Goal: Task Accomplishment & Management: Complete application form

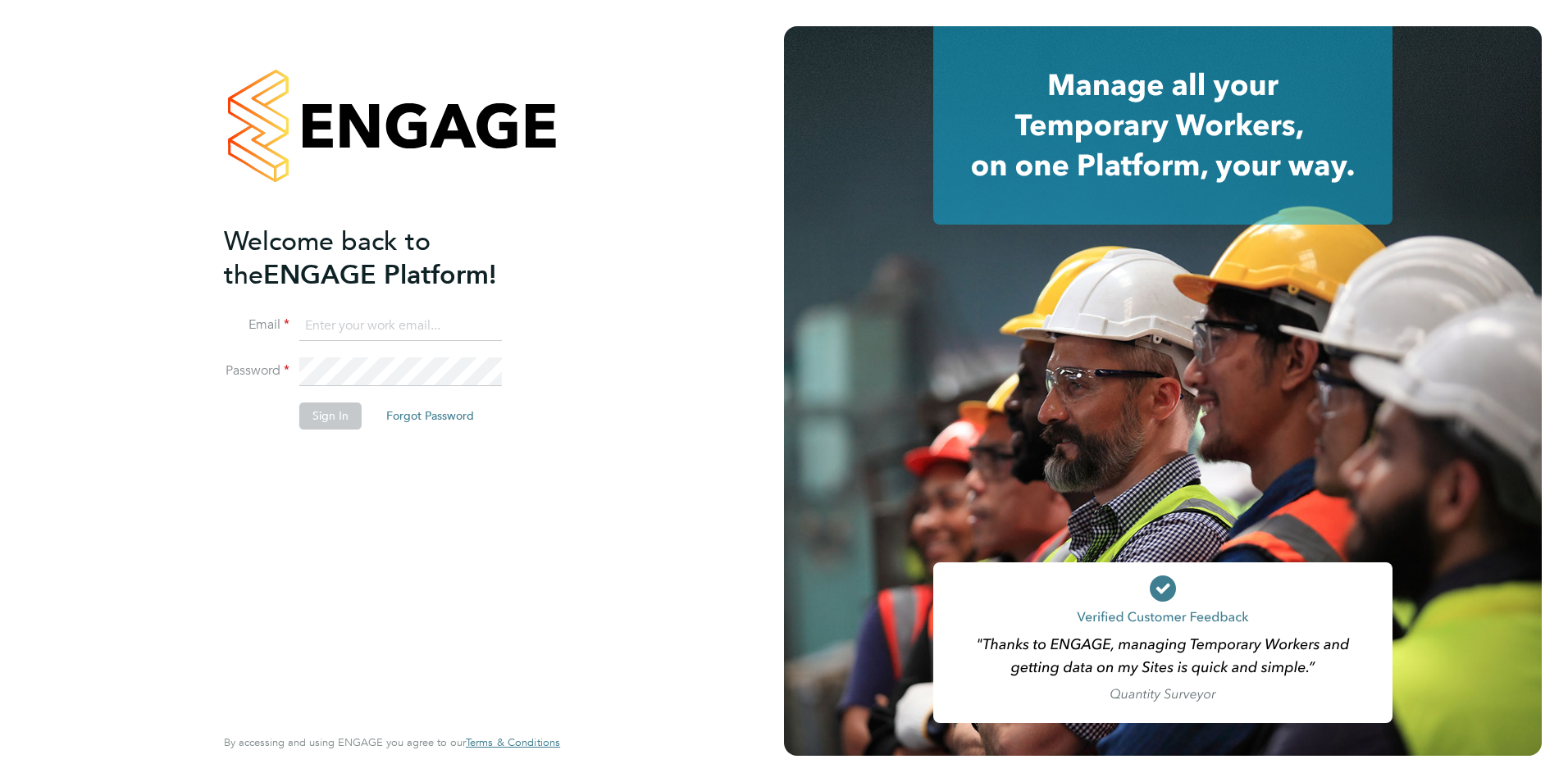
type input "[PERSON_NAME][EMAIL_ADDRESS][DOMAIN_NAME]"
click at [344, 450] on div "Welcome back to the ENGAGE Platform! Email Bianca.manser@wearehowells.co.uk Pas…" at bounding box center [383, 474] width 319 height 497
click at [331, 419] on button "Sign In" at bounding box center [330, 416] width 62 height 27
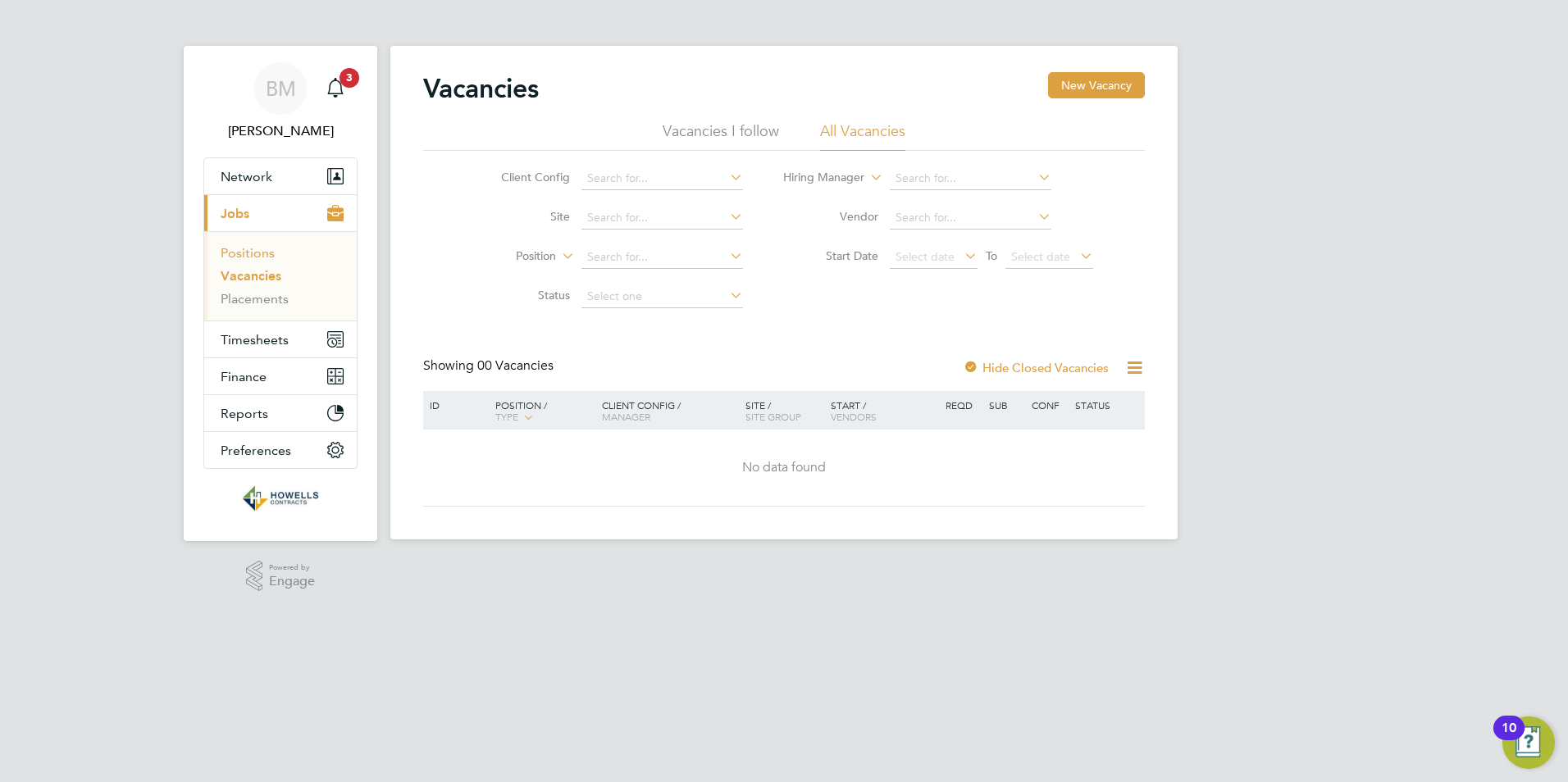
click at [262, 251] on link "Positions" at bounding box center [247, 253] width 54 height 16
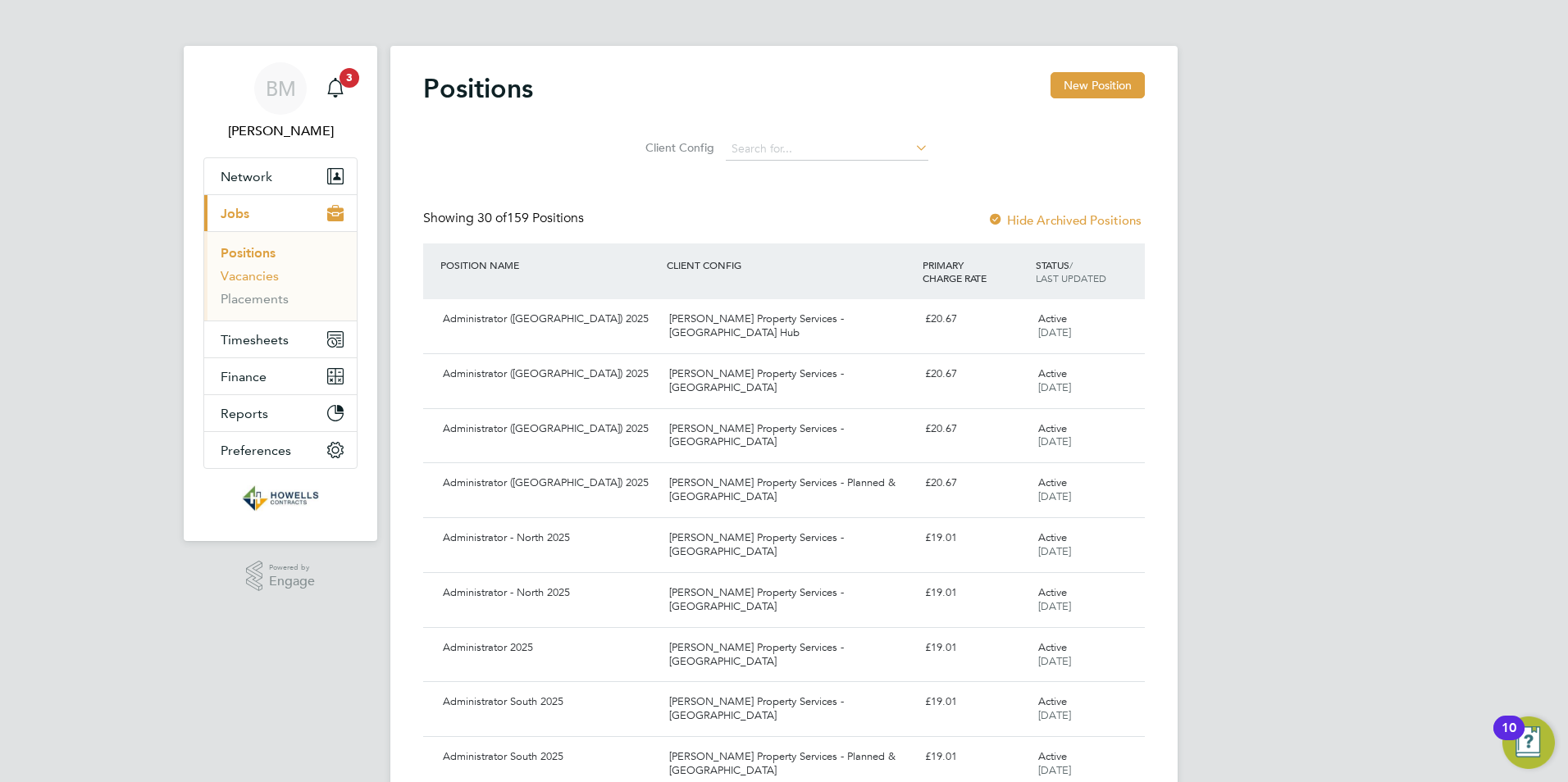
click at [265, 271] on link "Vacancies" at bounding box center [249, 276] width 58 height 16
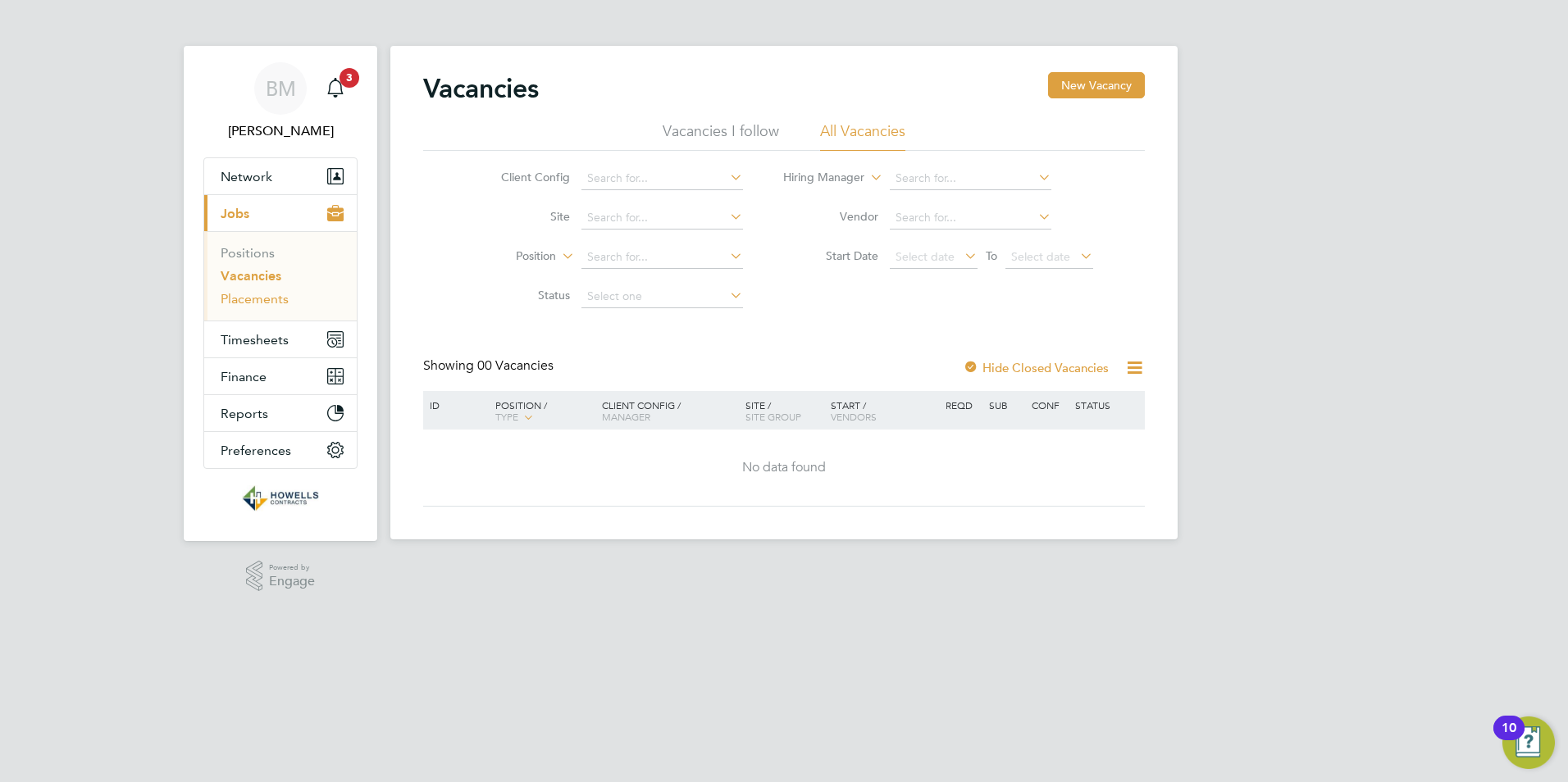
click at [274, 295] on link "Placements" at bounding box center [253, 299] width 68 height 16
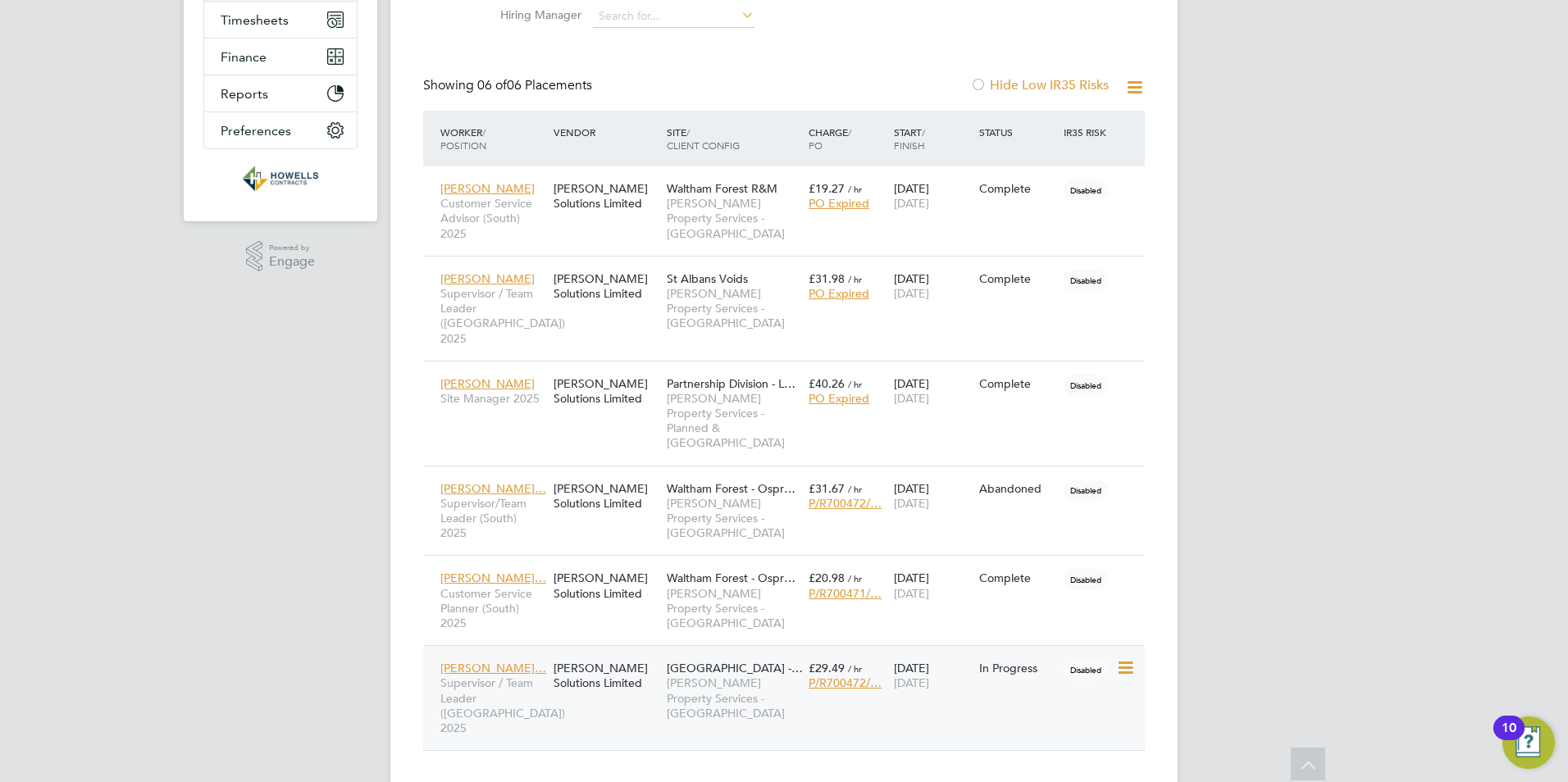
click at [505, 676] on span "Supervisor / Team Leader ([GEOGRAPHIC_DATA]) 2025" at bounding box center [492, 705] width 105 height 60
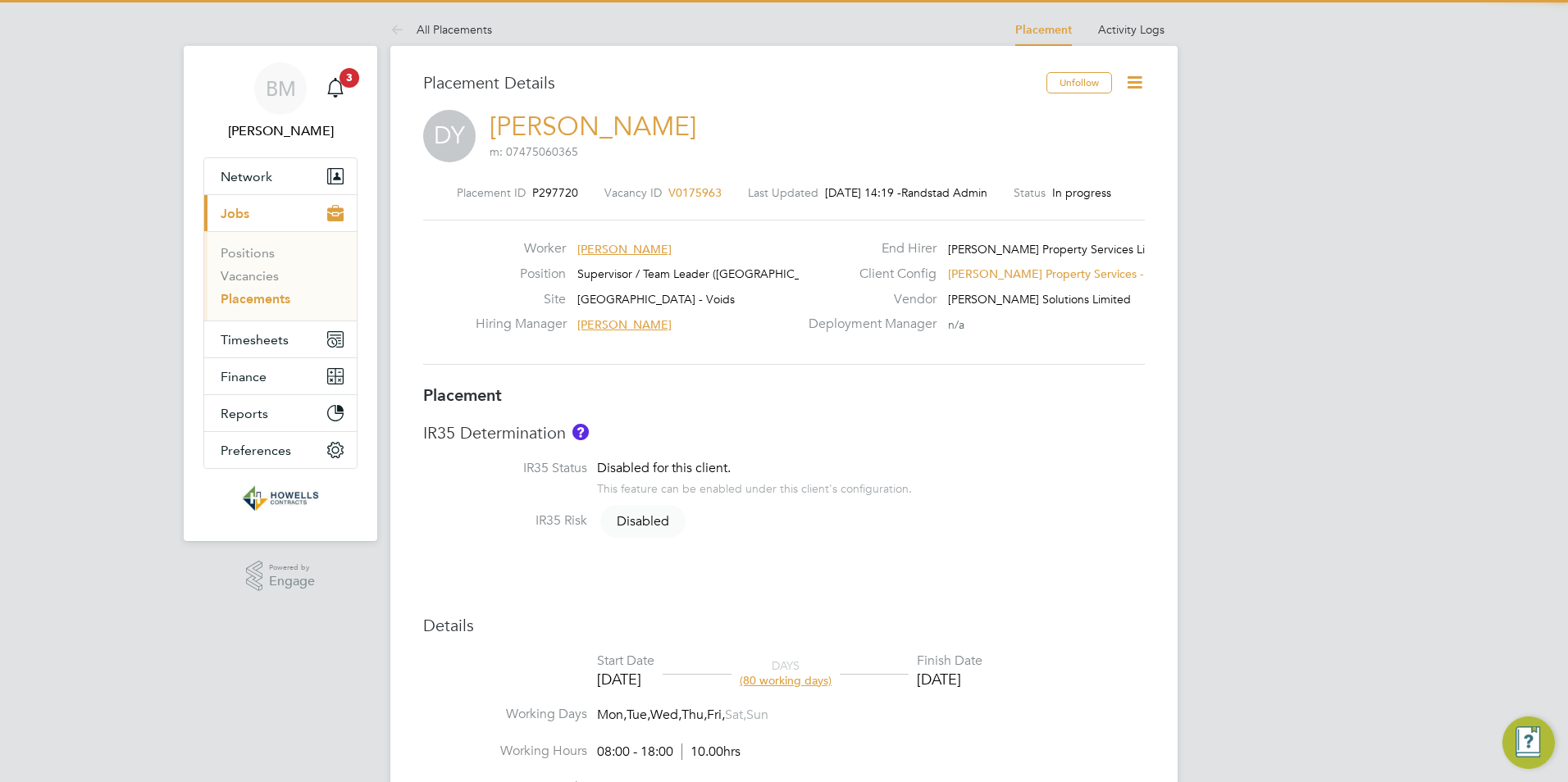
click at [1134, 83] on icon at bounding box center [1134, 82] width 21 height 21
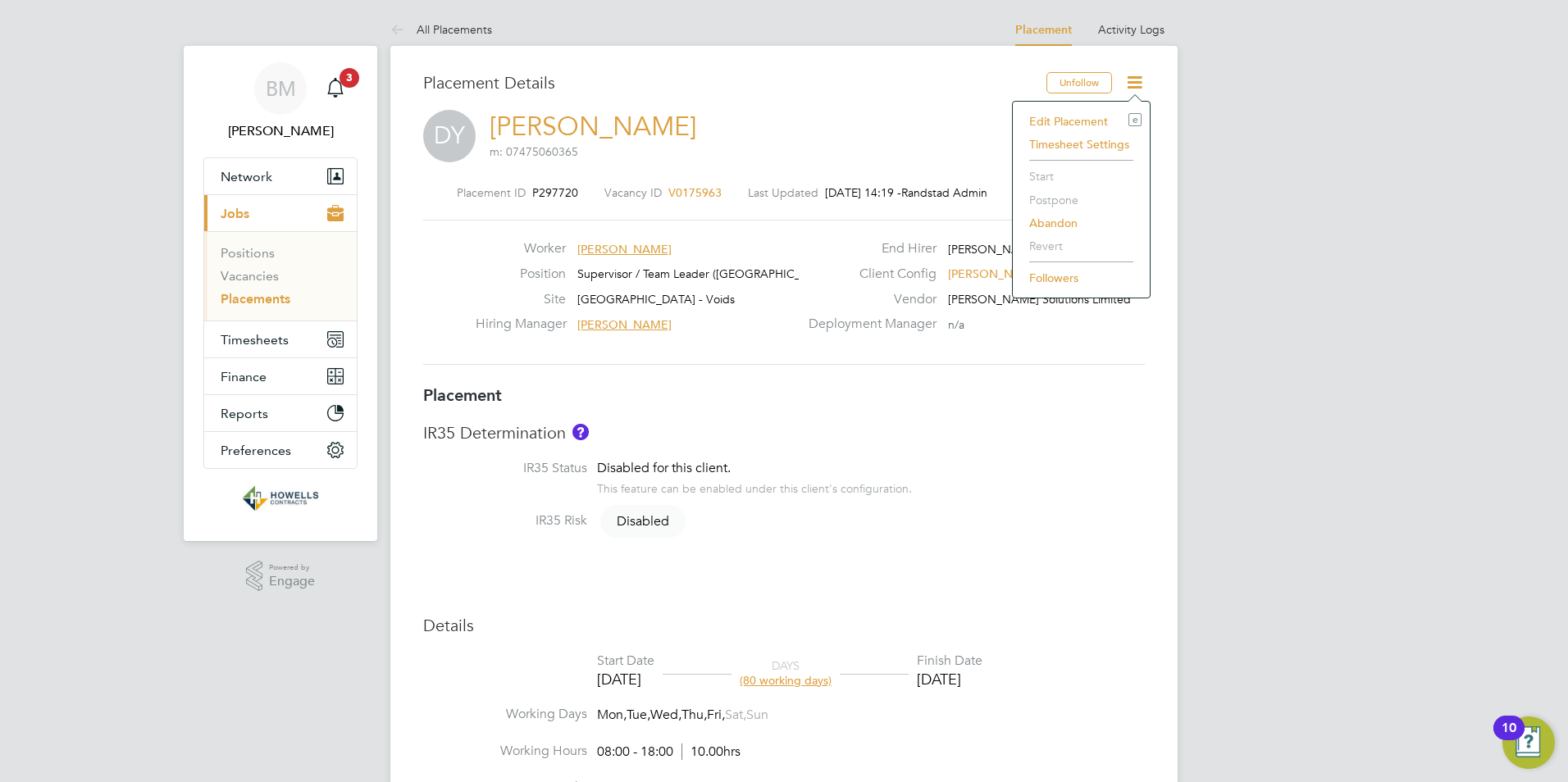
click at [263, 354] on button "Timesheets" at bounding box center [280, 339] width 152 height 36
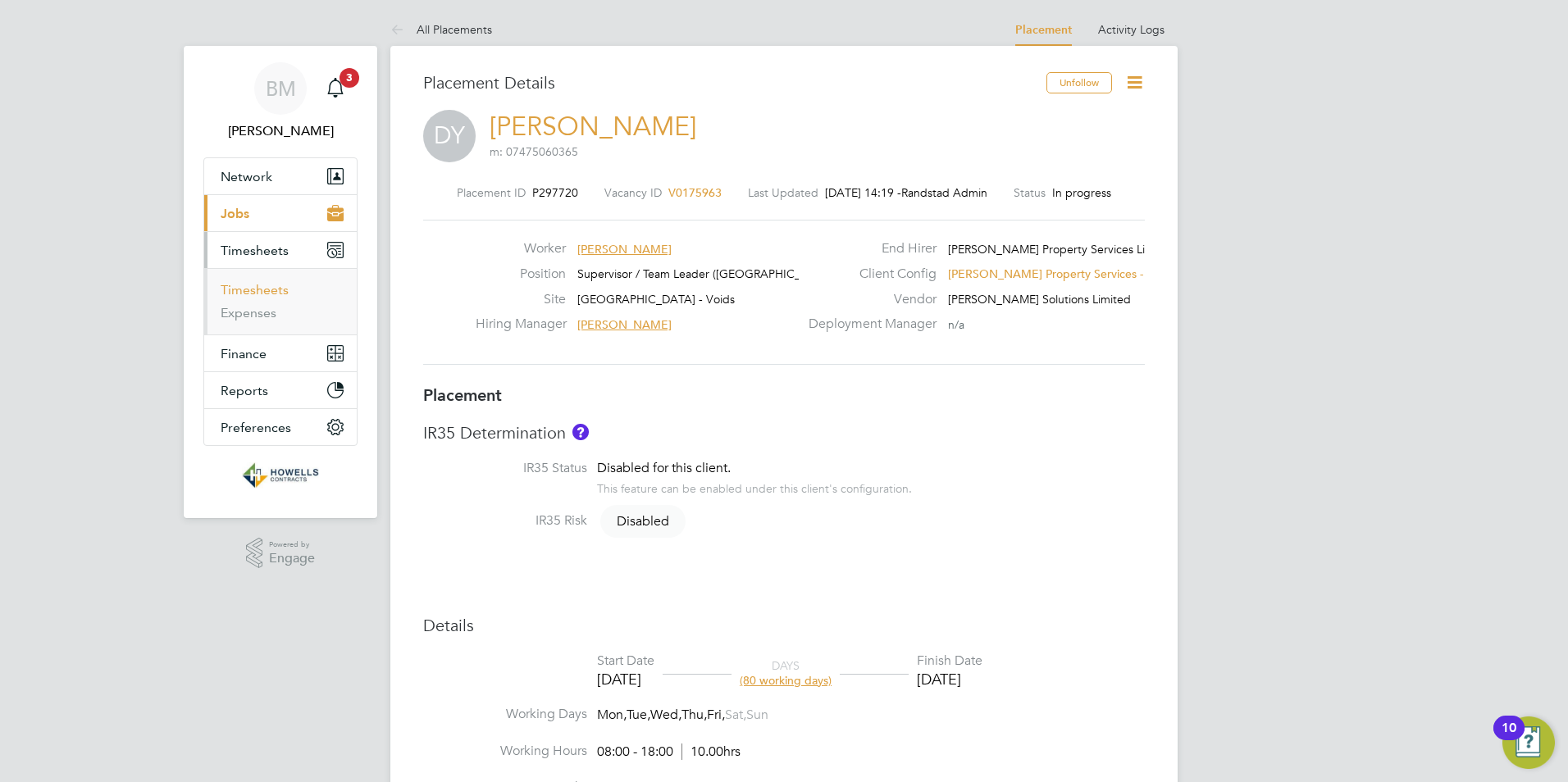
click at [264, 290] on link "Timesheets" at bounding box center [253, 290] width 68 height 16
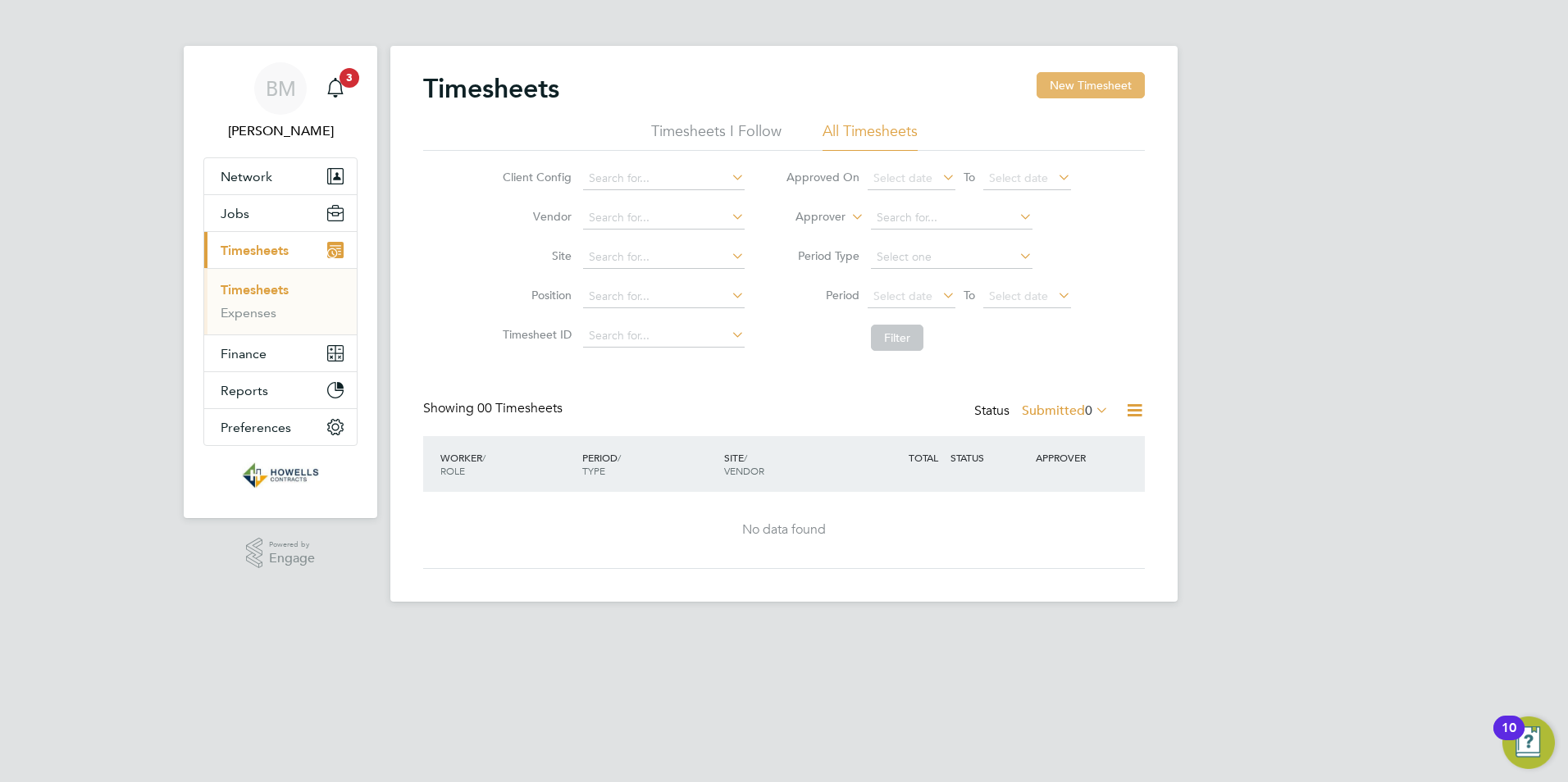
click at [1117, 85] on button "New Timesheet" at bounding box center [1091, 84] width 108 height 27
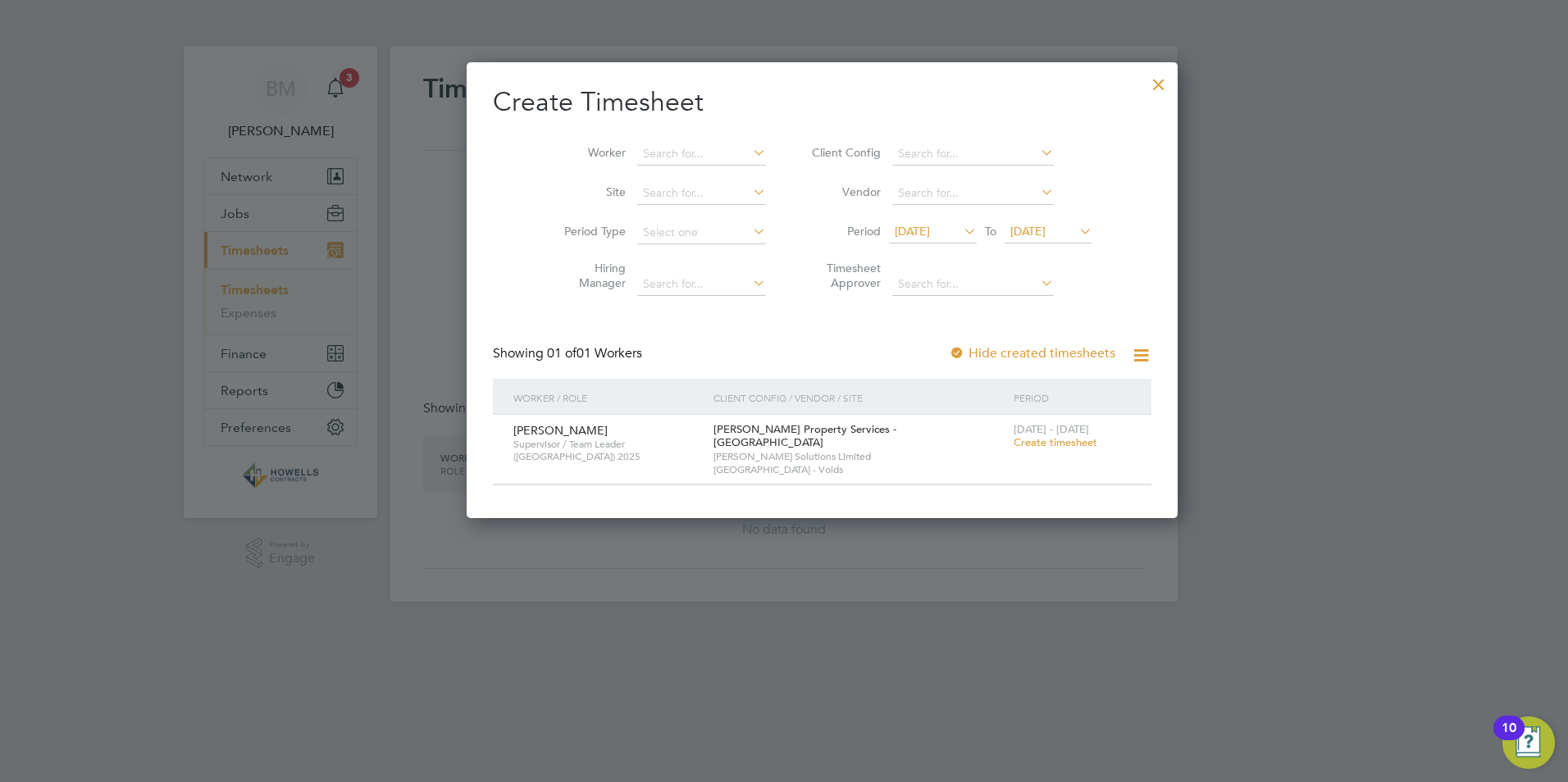
scroll to position [8, 8]
click at [1013, 441] on span "Create timesheet" at bounding box center [1054, 442] width 84 height 14
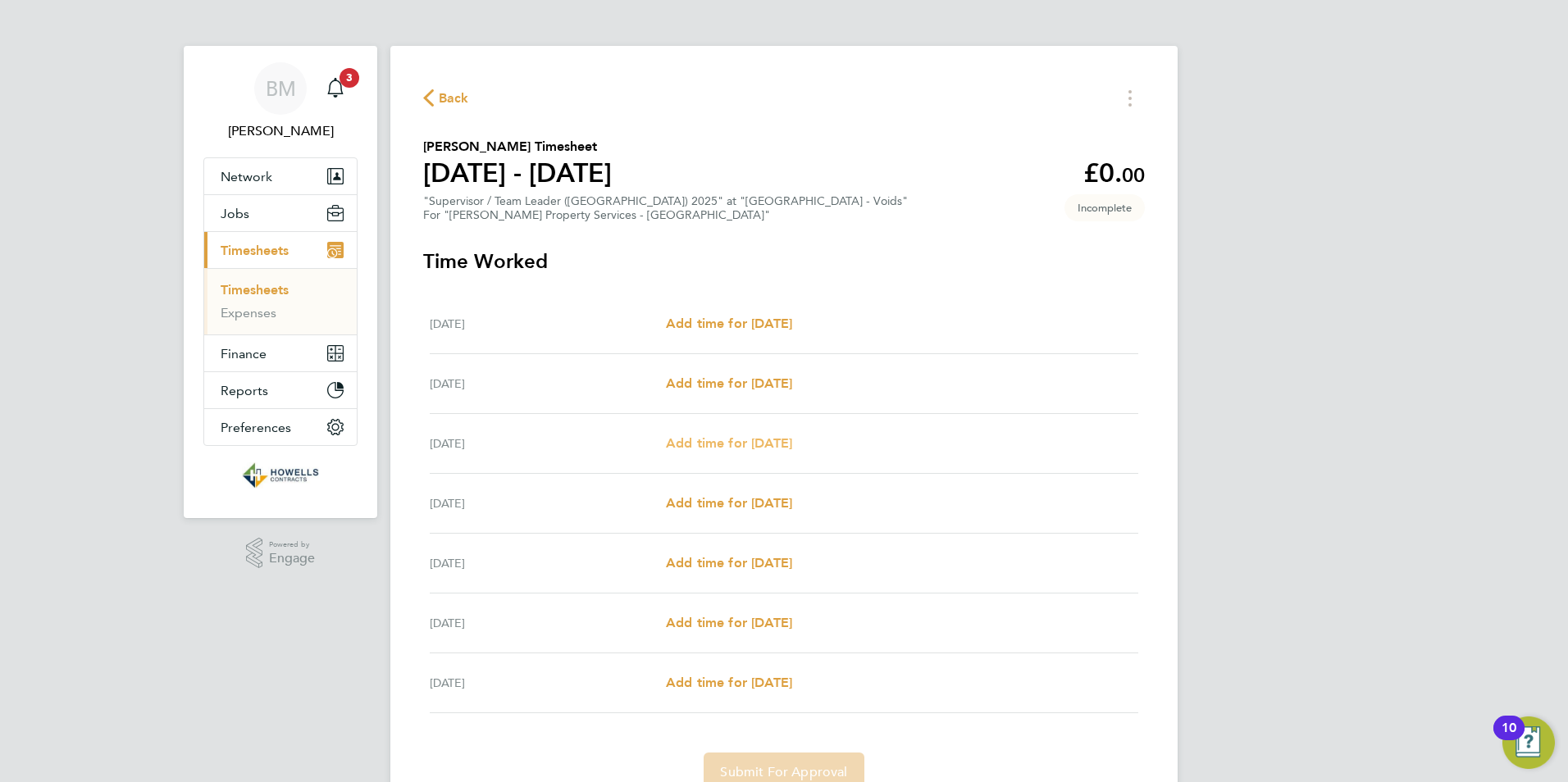
click at [731, 439] on span "Add time for Mon 22 Sep" at bounding box center [729, 443] width 127 height 16
select select "60"
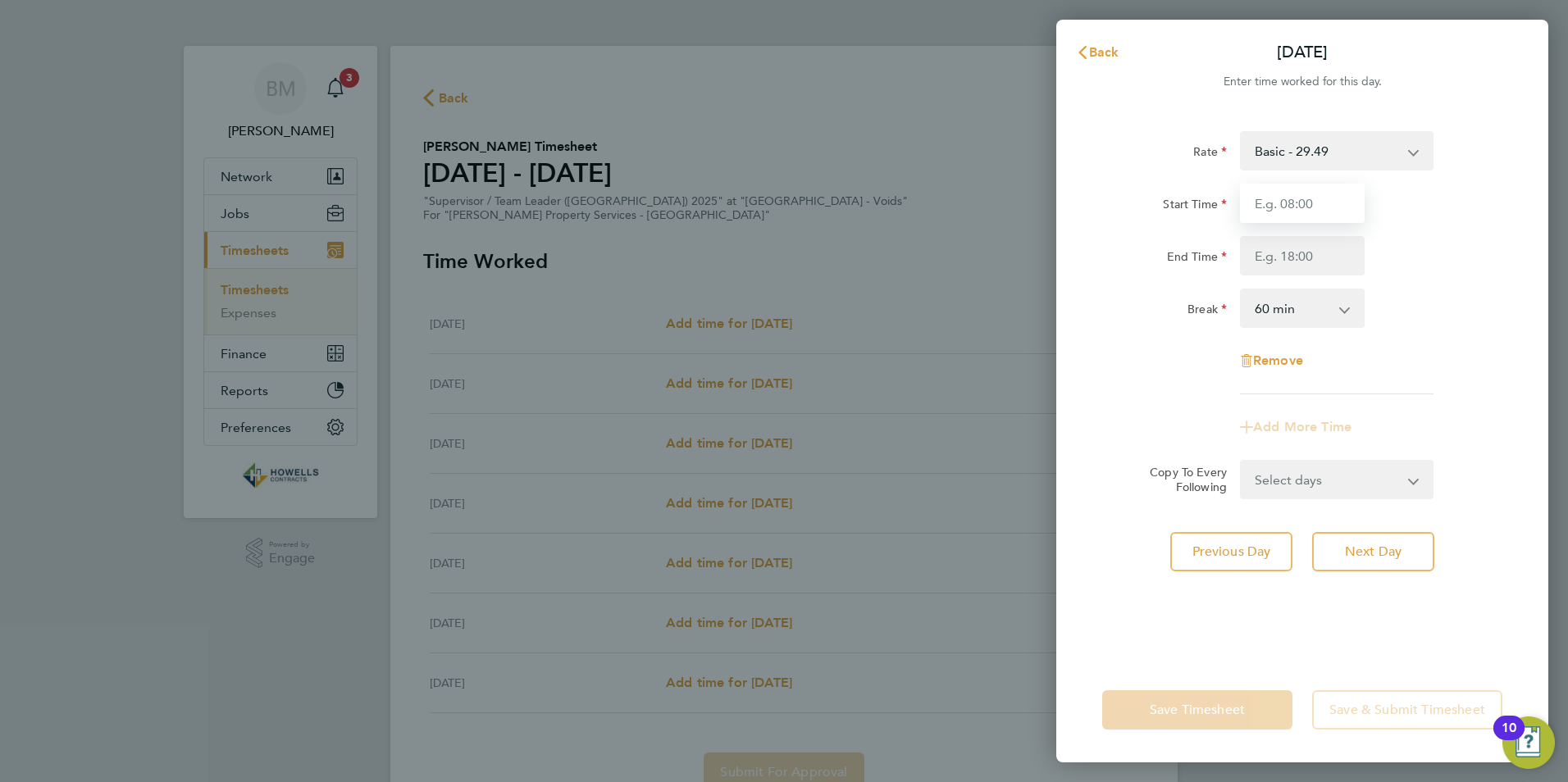
click at [1274, 196] on input "Start Time" at bounding box center [1302, 203] width 125 height 39
type input "08:00"
type input "17:00"
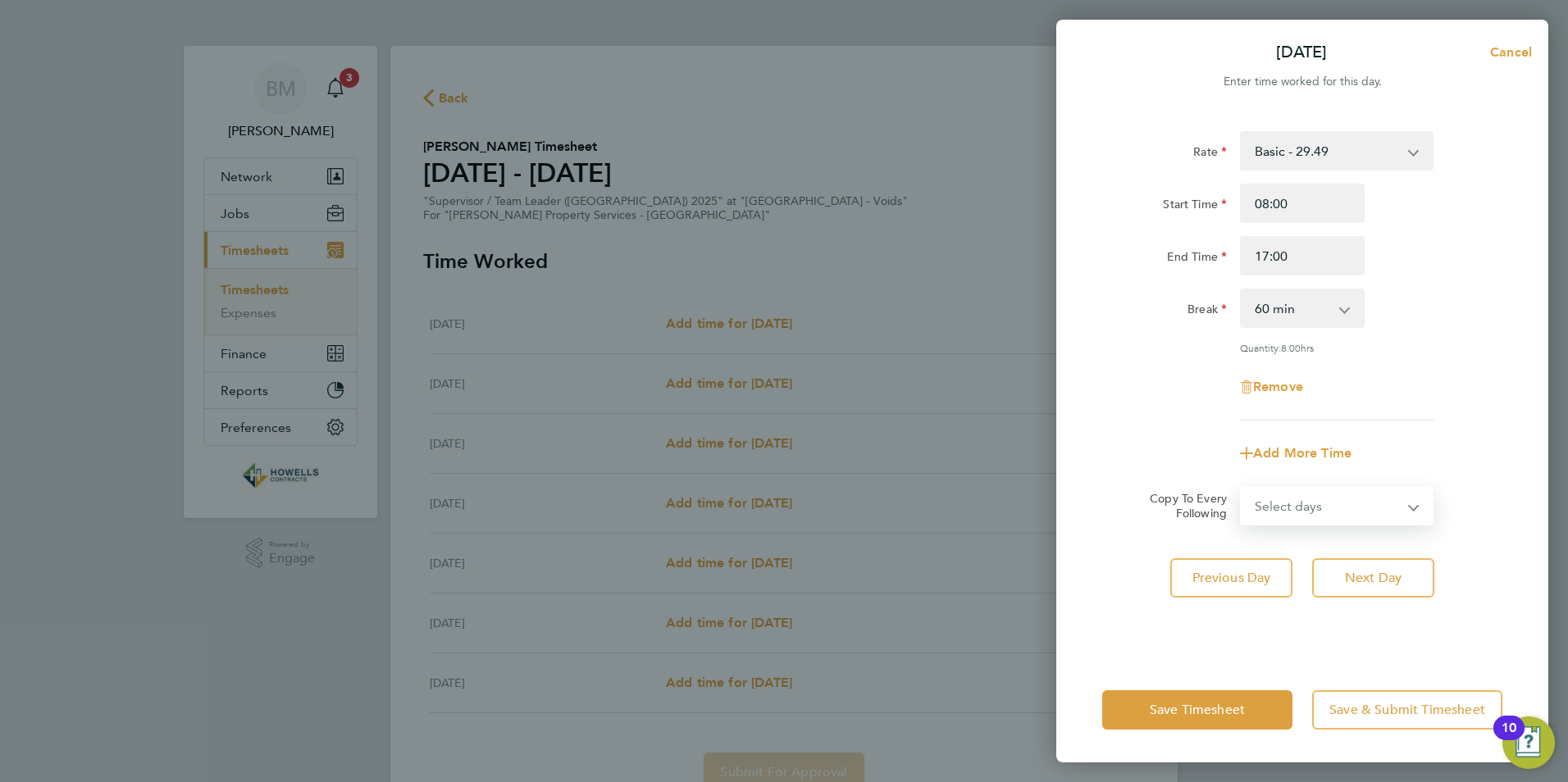
click at [1350, 510] on select "Select days Day Tuesday Wednesday Thursday Friday" at bounding box center [1326, 506] width 172 height 36
select select "TUE"
click at [1241, 488] on select "Select days Day Tuesday Wednesday Thursday Friday" at bounding box center [1326, 506] width 172 height 36
select select "2025-09-26"
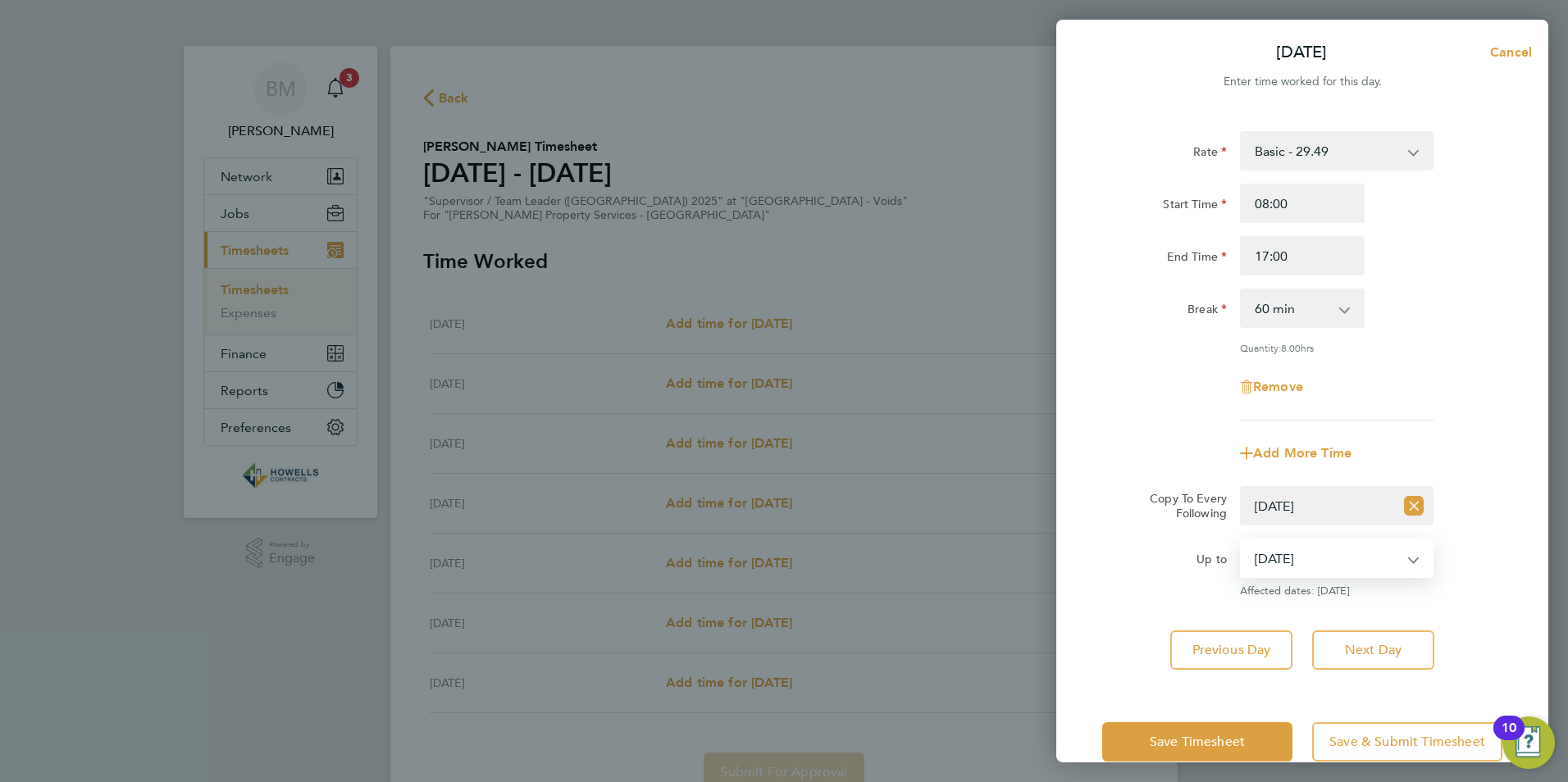
click at [1372, 559] on select "23 Sep 2025 24 Sep 2025 25 Sep 2025 26 Sep 2025" at bounding box center [1326, 558] width 171 height 36
click at [1455, 569] on div "Up to 23 Sep 2025 24 Sep 2025 25 Sep 2025 26 Sep 2025 Affected dates: 23 Sep 20…" at bounding box center [1302, 568] width 414 height 59
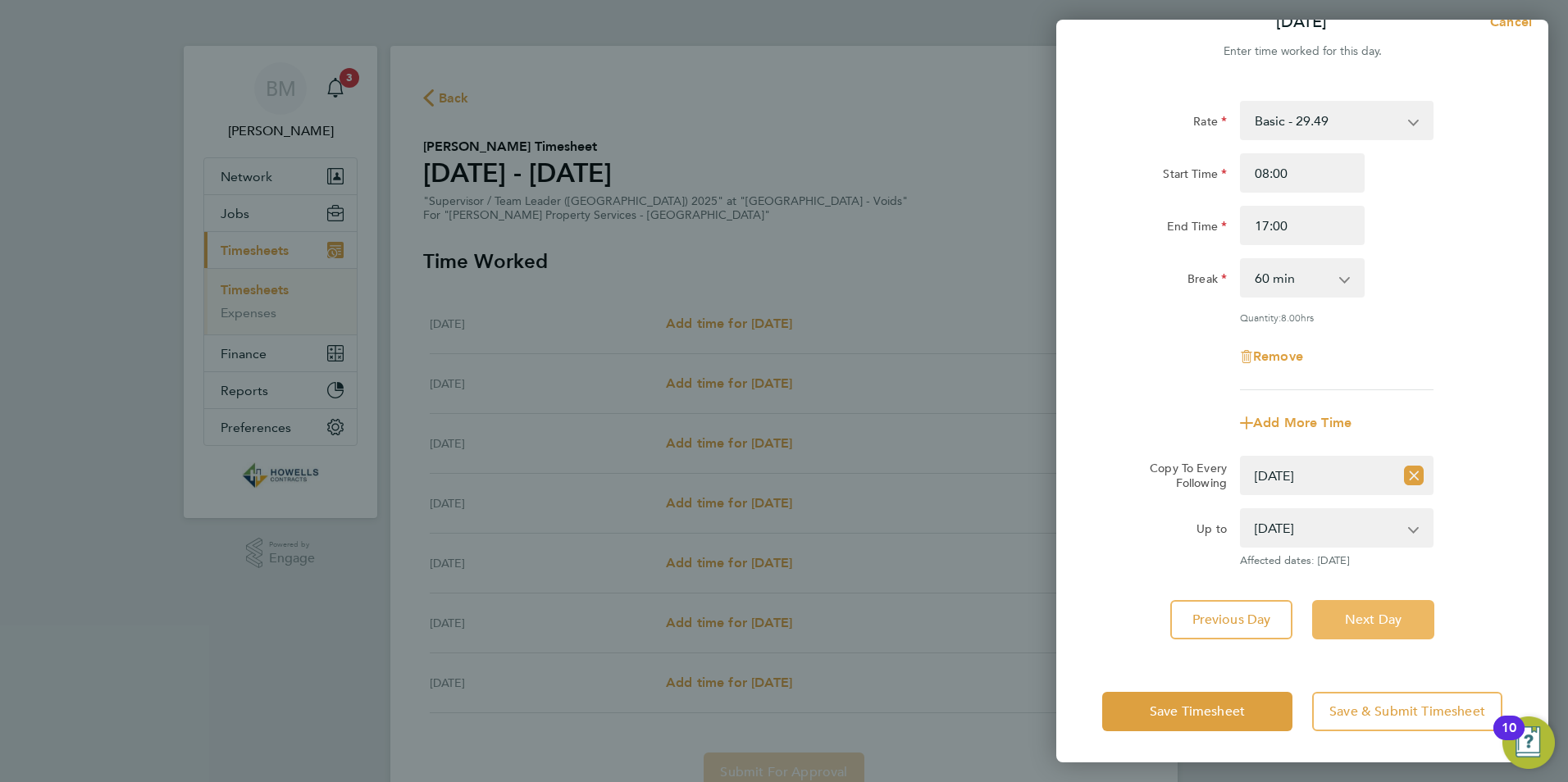
click at [1345, 617] on span "Next Day" at bounding box center [1373, 620] width 57 height 17
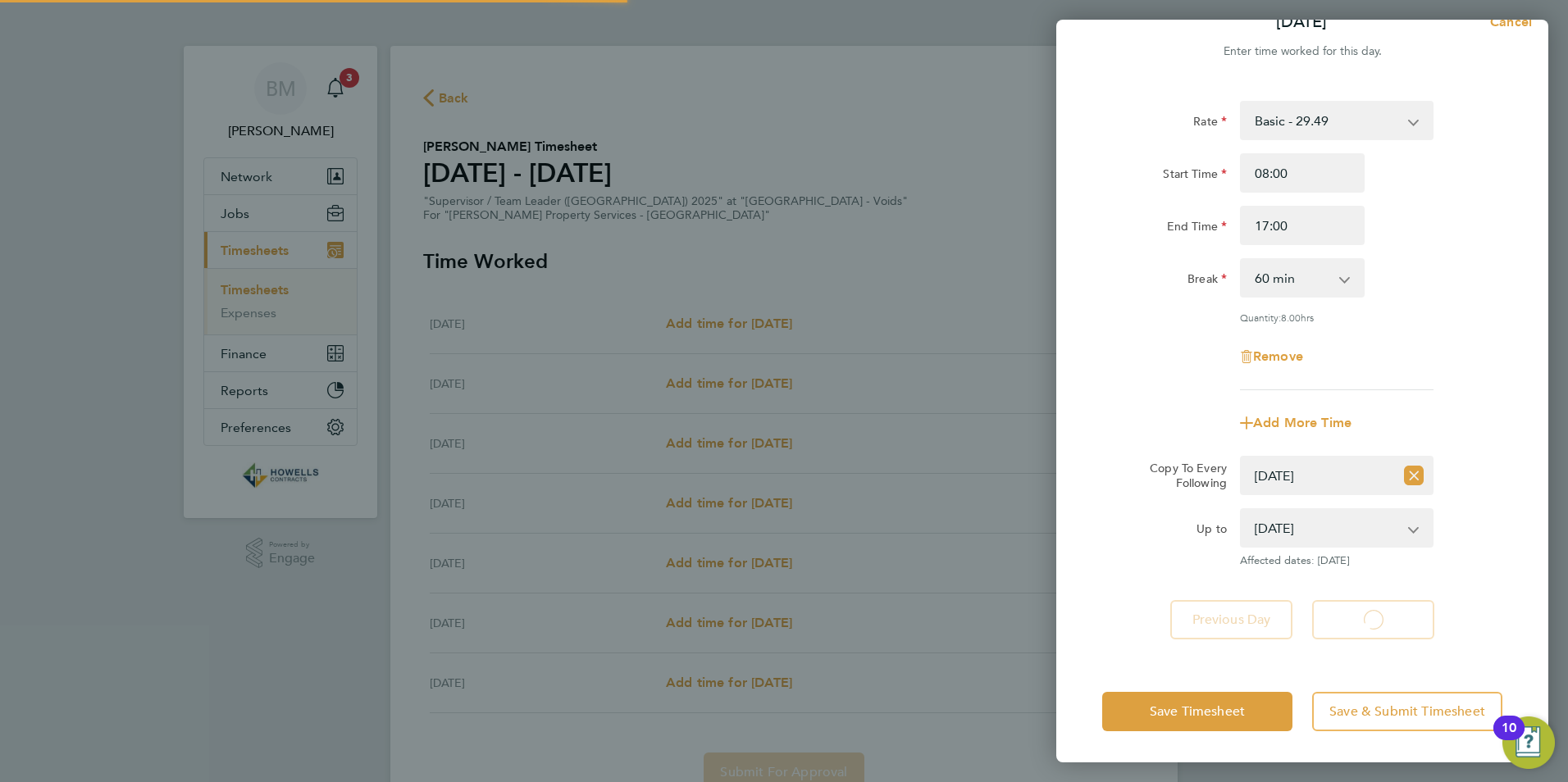
select select "60"
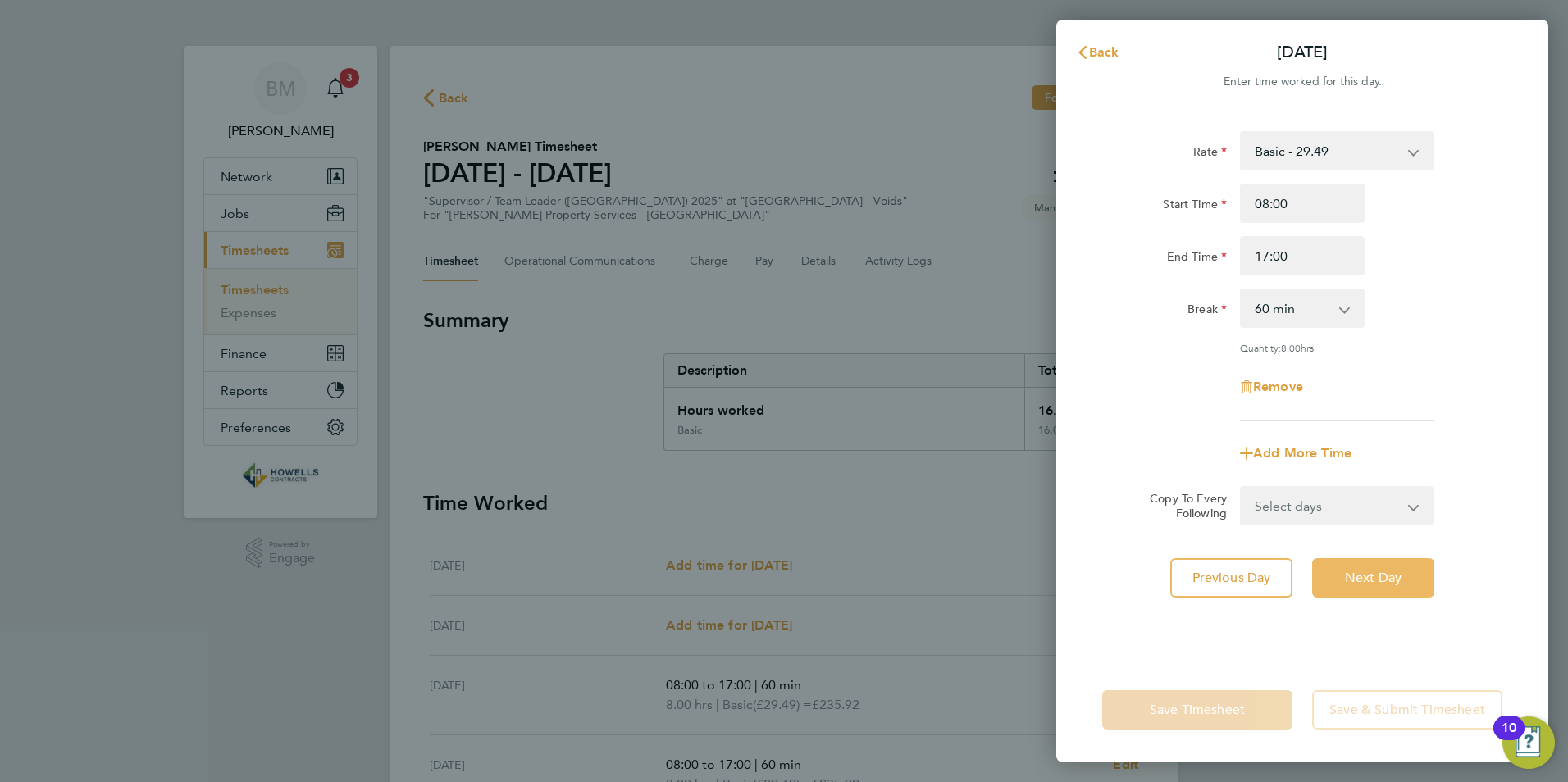
click at [1366, 575] on span "Next Day" at bounding box center [1373, 578] width 57 height 17
select select "60"
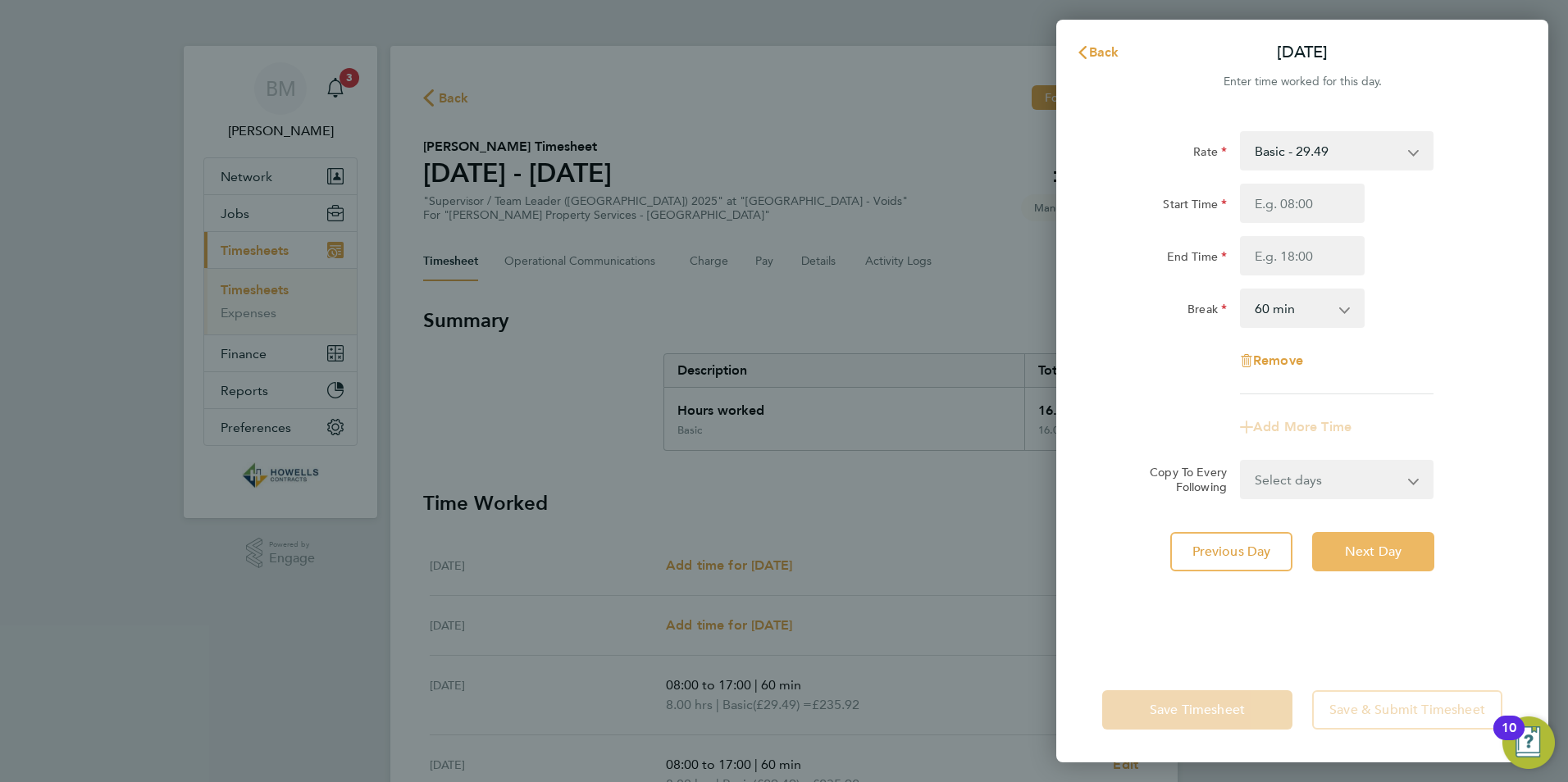
click at [1368, 551] on span "Next Day" at bounding box center [1373, 551] width 57 height 17
select select "60"
click at [1368, 551] on span "Next Day" at bounding box center [1373, 551] width 57 height 17
select select "60"
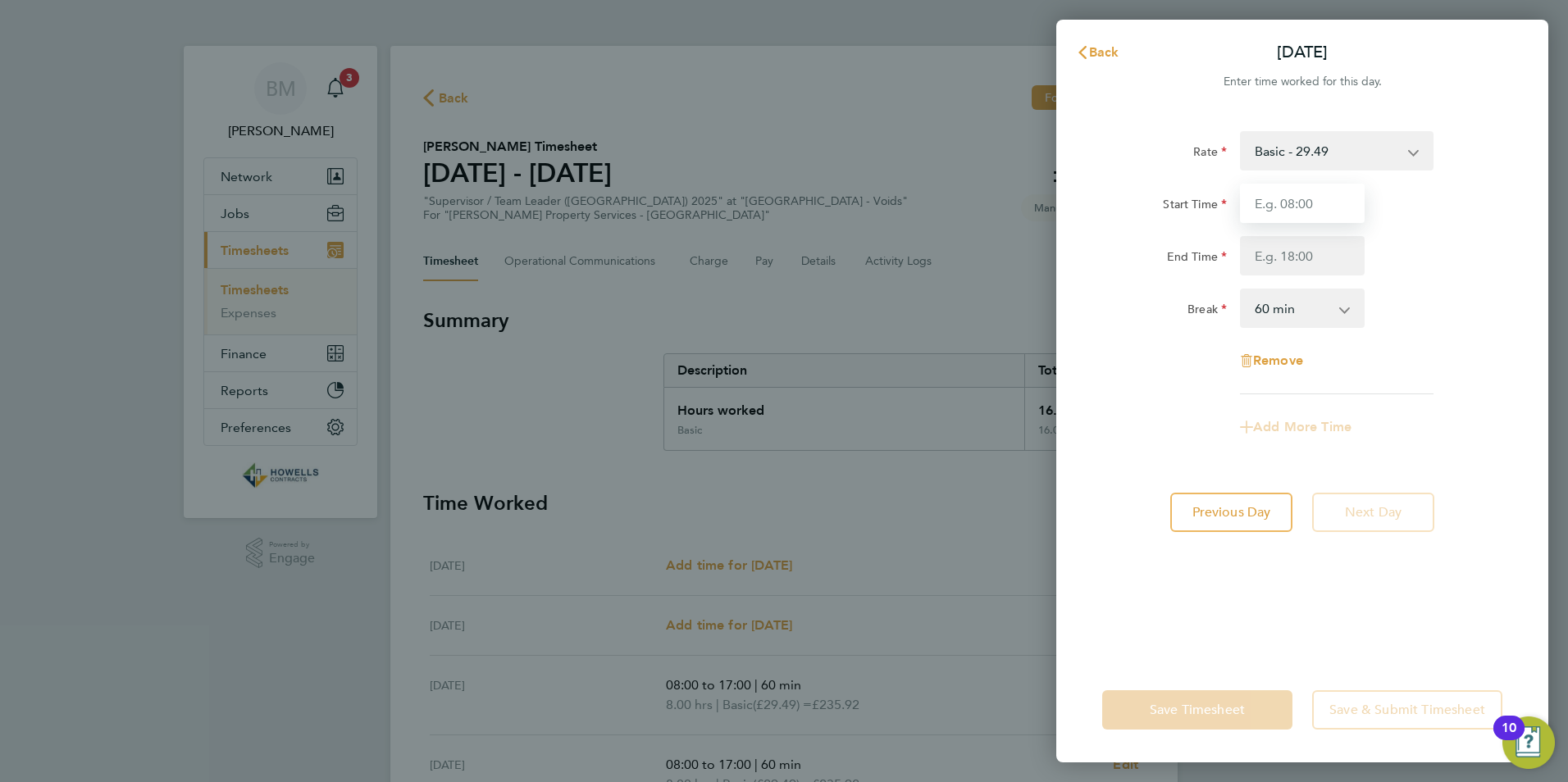
click at [1296, 218] on input "Start Time" at bounding box center [1302, 203] width 125 height 39
type input "08:00"
click at [1301, 261] on input "End Time" at bounding box center [1302, 255] width 125 height 39
type input "17:00"
click at [1248, 568] on div "Rate Basic - 29.49 Start Time 08:00 End Time 17:00 Break 0 min 15 min 30 min 45…" at bounding box center [1302, 384] width 492 height 546
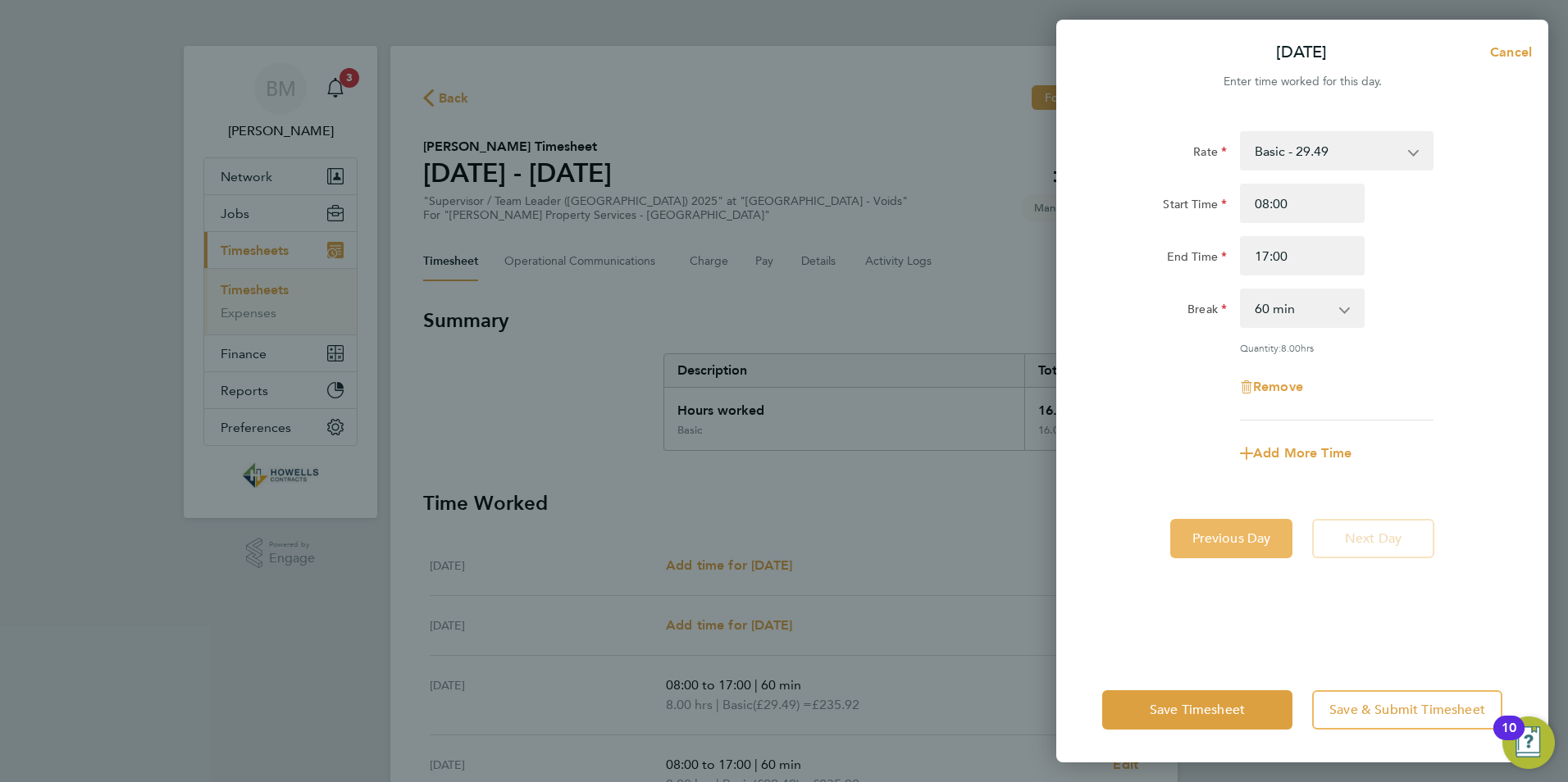
click at [1235, 523] on button "Previous Day" at bounding box center [1231, 538] width 122 height 39
select select "60"
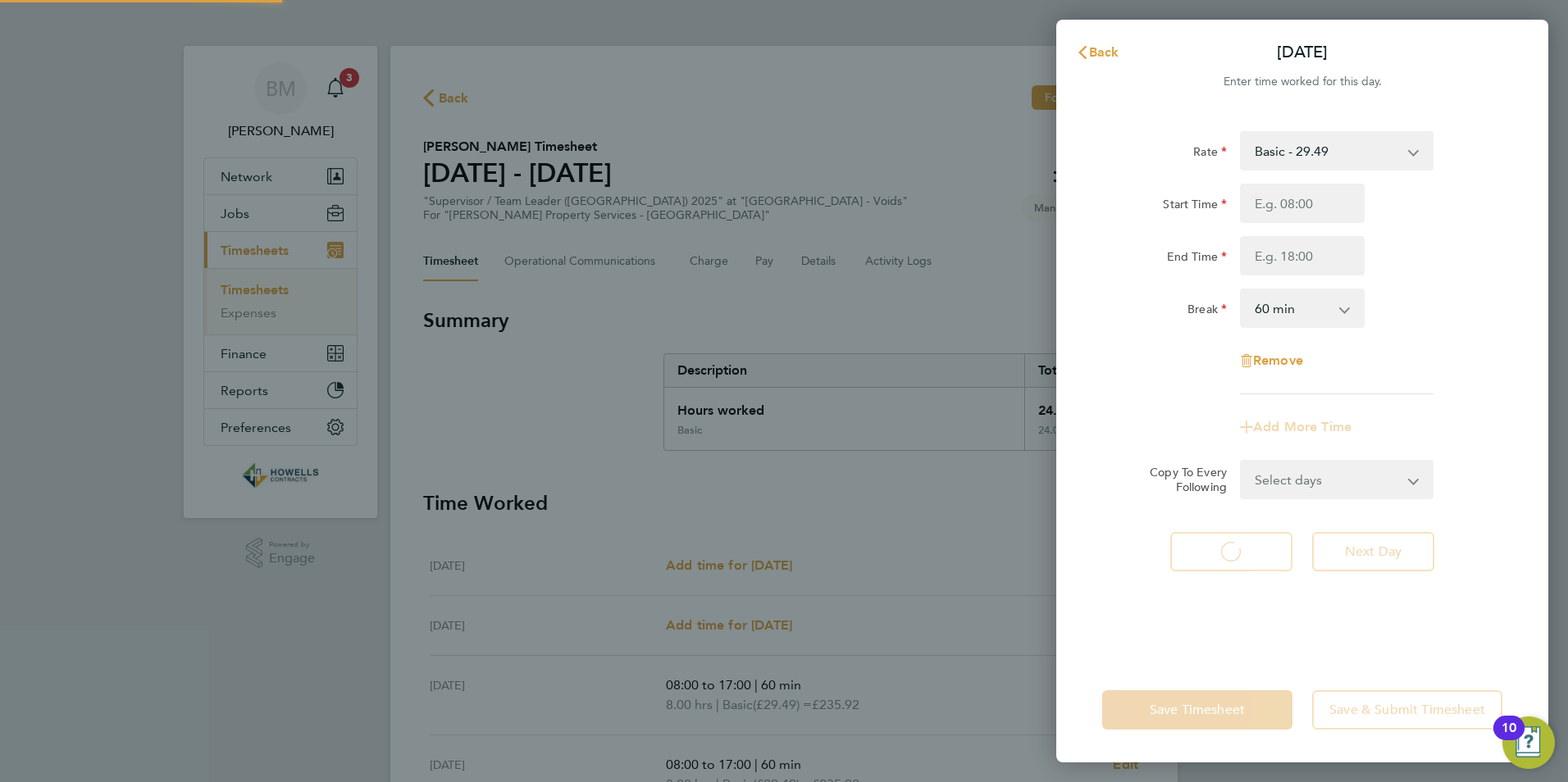
select select "60"
click at [1300, 202] on input "Start Time" at bounding box center [1302, 203] width 125 height 39
type input "08:00"
click at [1306, 258] on input "End Time" at bounding box center [1302, 255] width 125 height 39
type input "17:00"
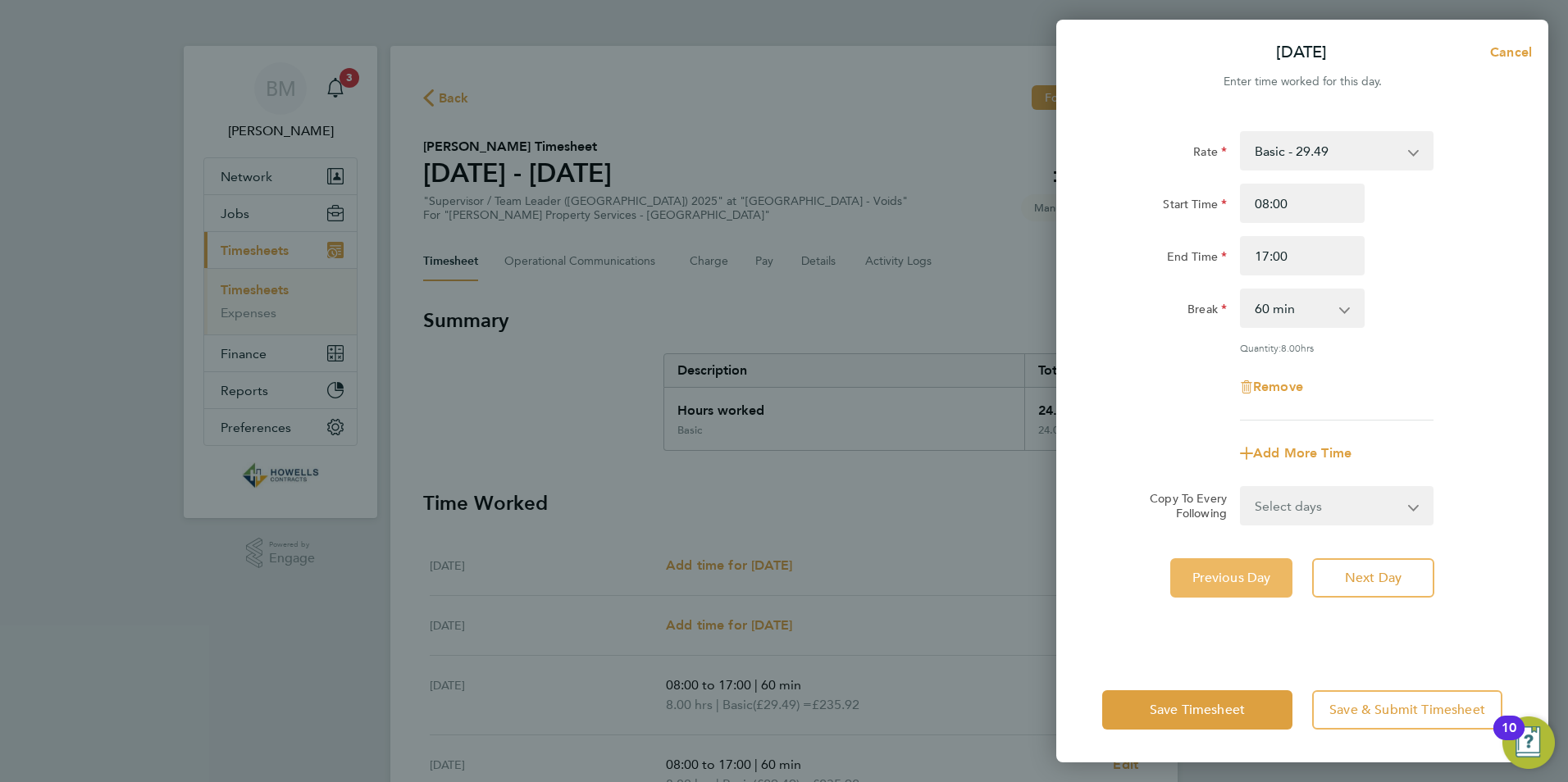
click at [1265, 566] on button "Previous Day" at bounding box center [1231, 578] width 122 height 39
select select "60"
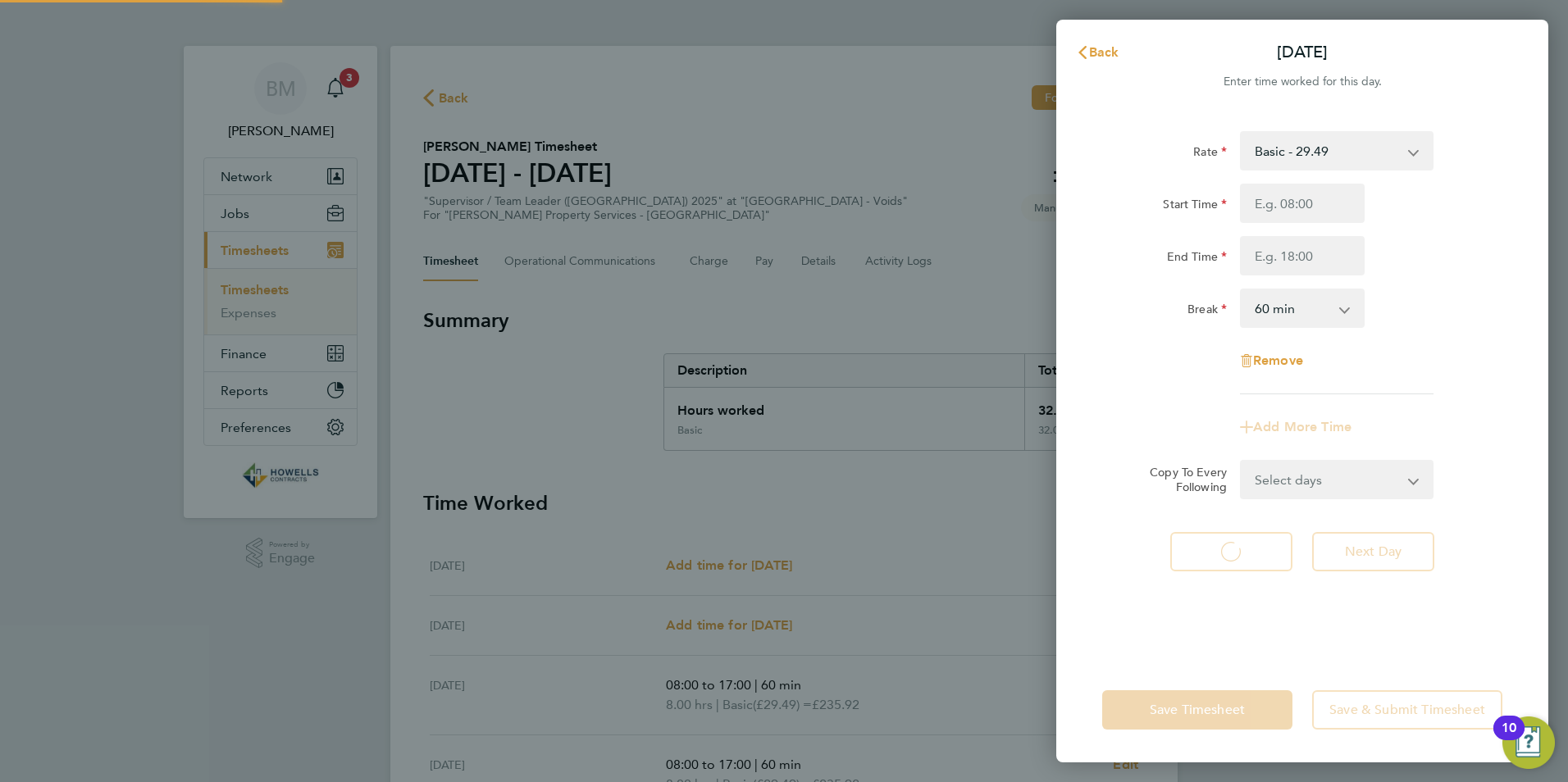
select select "60"
click at [1287, 204] on input "Start Time" at bounding box center [1302, 203] width 125 height 39
type input "08:00"
click at [1317, 267] on input "End Time" at bounding box center [1302, 255] width 125 height 39
type input "17:00"
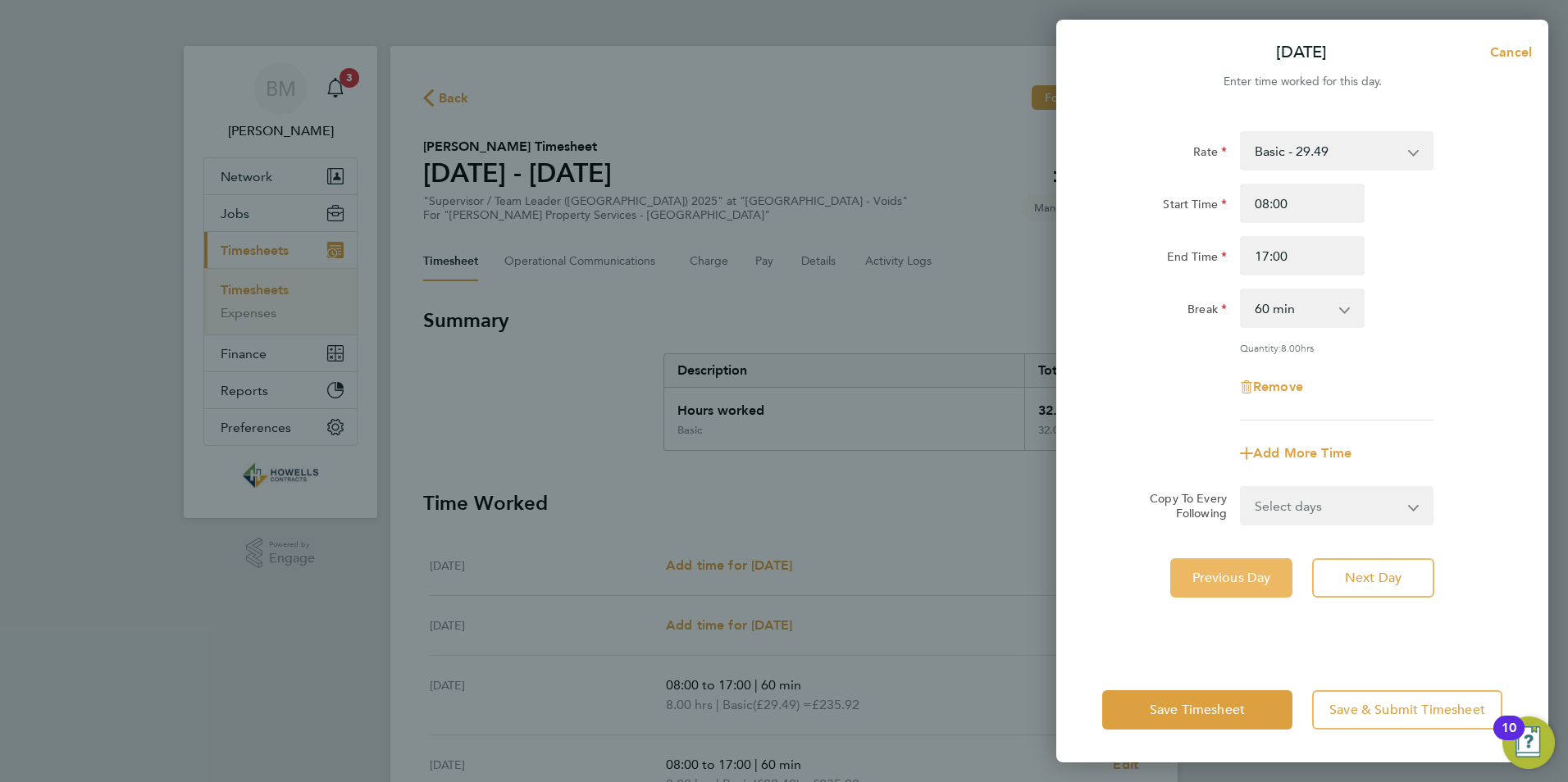
click at [1226, 573] on span "Previous Day" at bounding box center [1231, 578] width 79 height 17
select select "60"
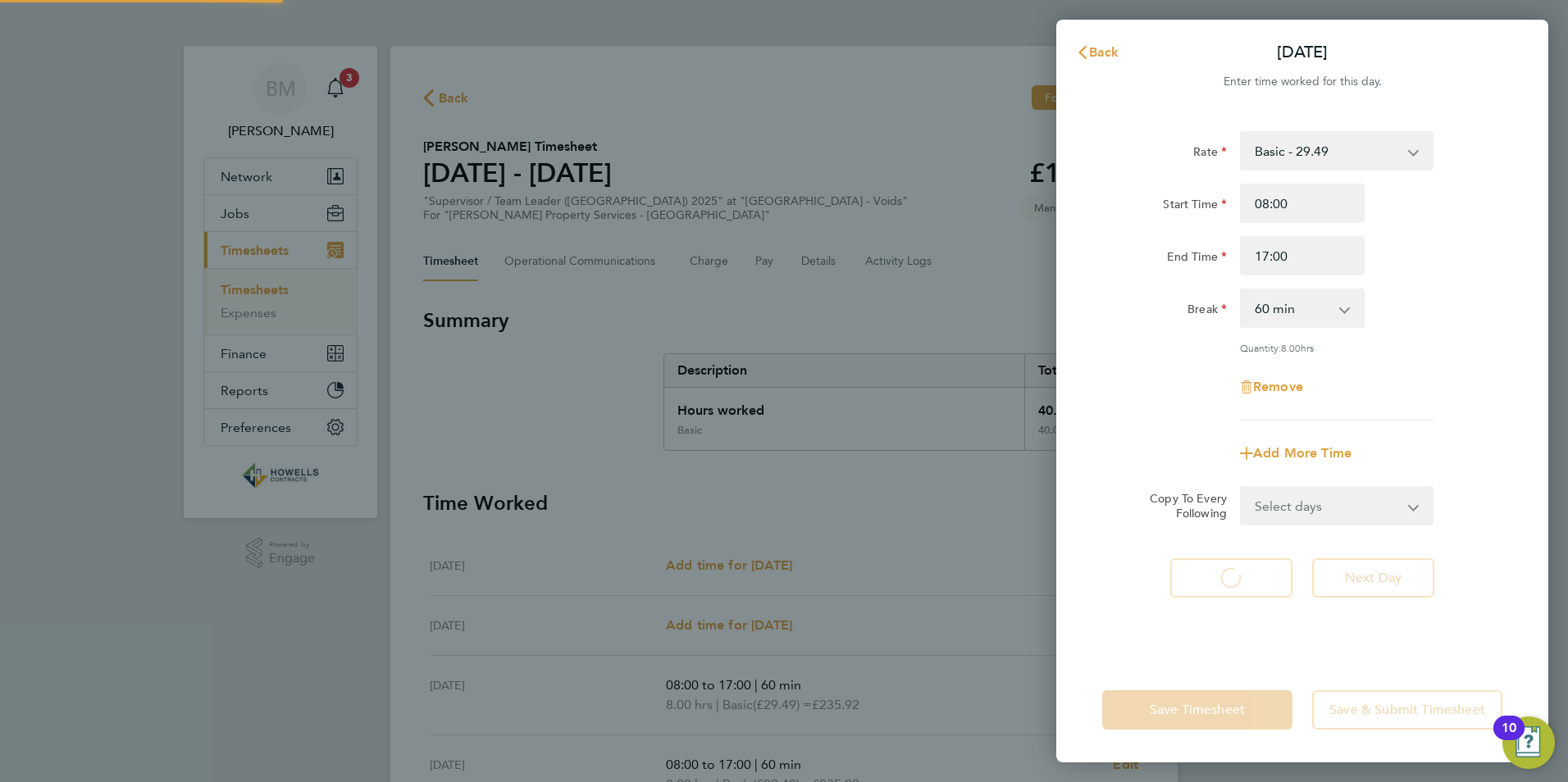
select select "60"
click at [1283, 574] on button "Previous Day" at bounding box center [1231, 578] width 122 height 39
select select "60"
click at [1361, 579] on span "Next Day" at bounding box center [1373, 578] width 57 height 17
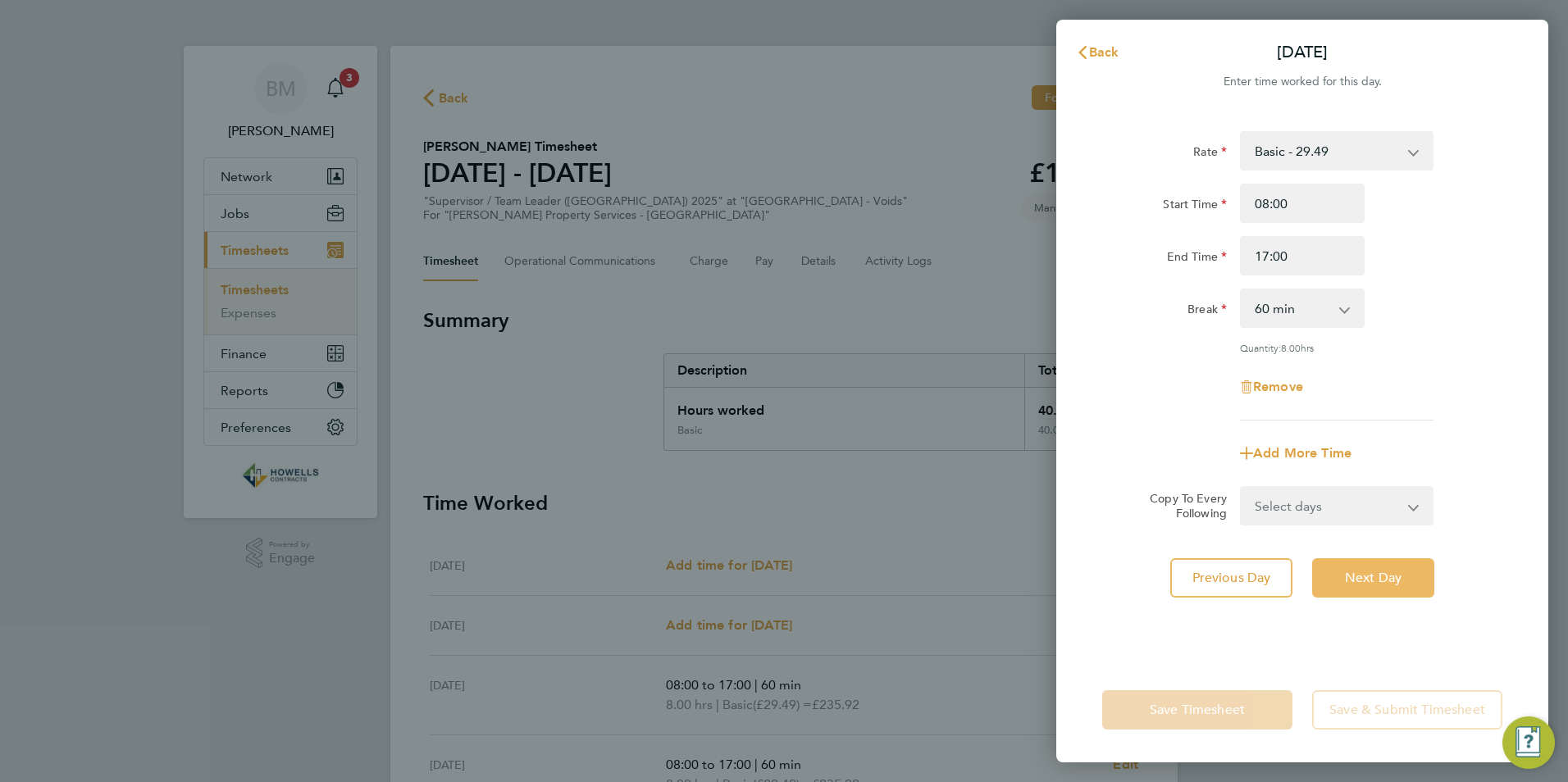
click at [1361, 579] on span "Next Day" at bounding box center [1373, 578] width 57 height 17
select select "60"
click at [1361, 579] on span "Next Day" at bounding box center [1373, 578] width 57 height 17
select select "60"
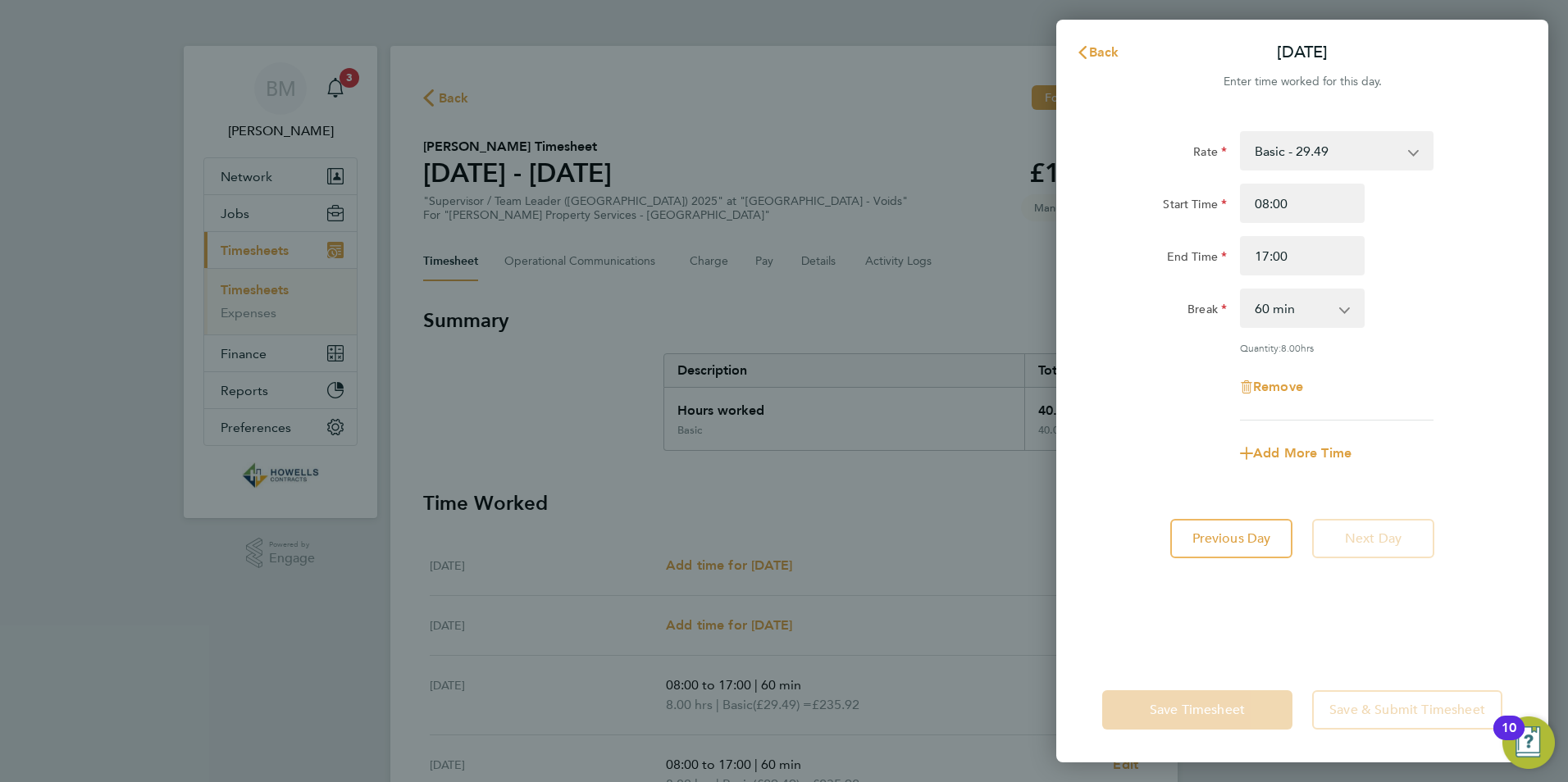
click at [1299, 602] on div "Rate Basic - 29.49 Start Time 08:00 End Time 17:00 Break 0 min 15 min 30 min 45…" at bounding box center [1302, 384] width 492 height 546
click at [1267, 534] on span "Previous Day" at bounding box center [1231, 538] width 79 height 17
select select "60"
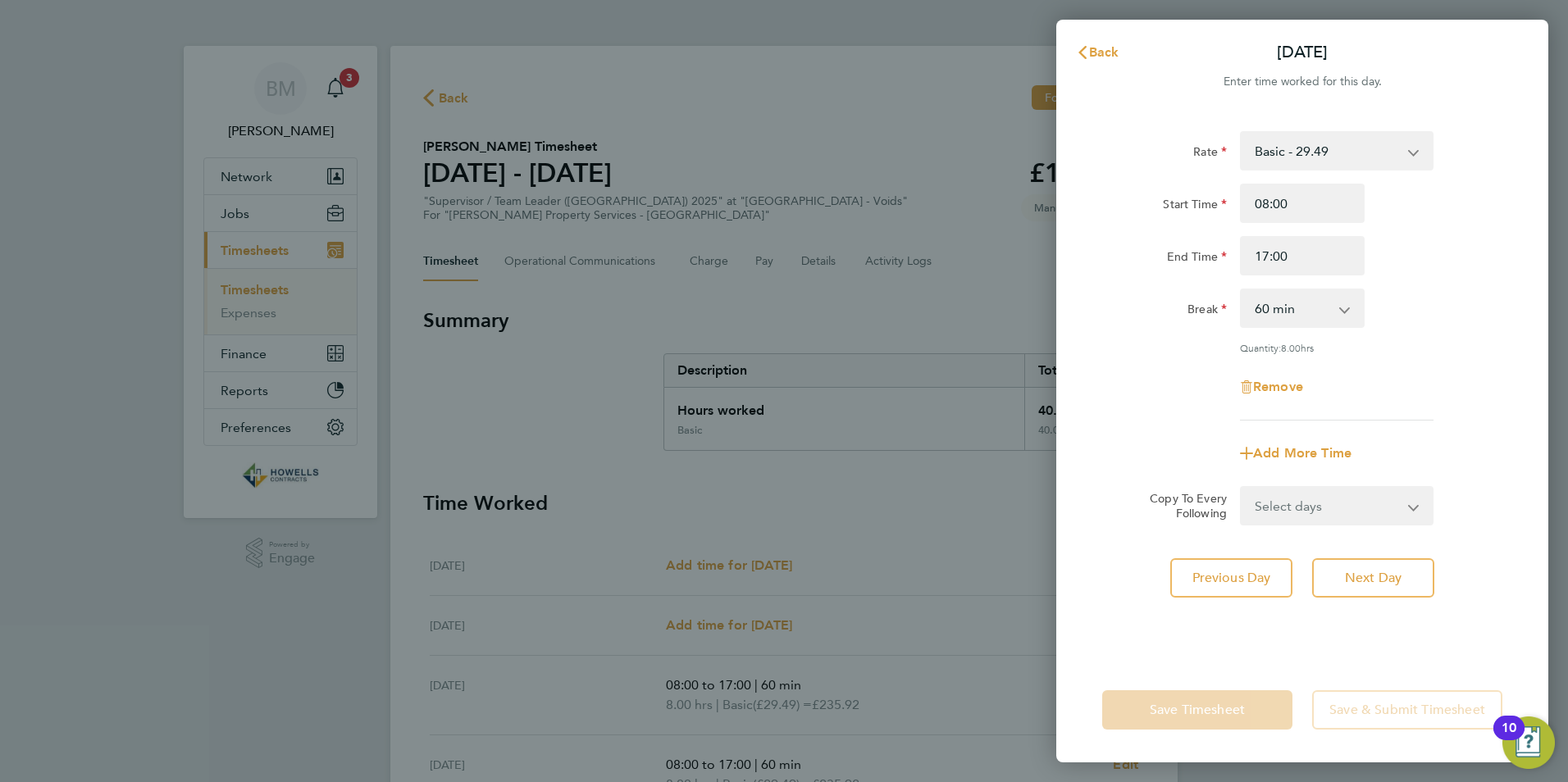
click at [1385, 499] on select "Select days Friday" at bounding box center [1326, 506] width 172 height 36
click at [1273, 562] on button "Previous Day" at bounding box center [1231, 578] width 122 height 39
select select "60"
click at [1273, 562] on button "Previous Day" at bounding box center [1231, 578] width 122 height 39
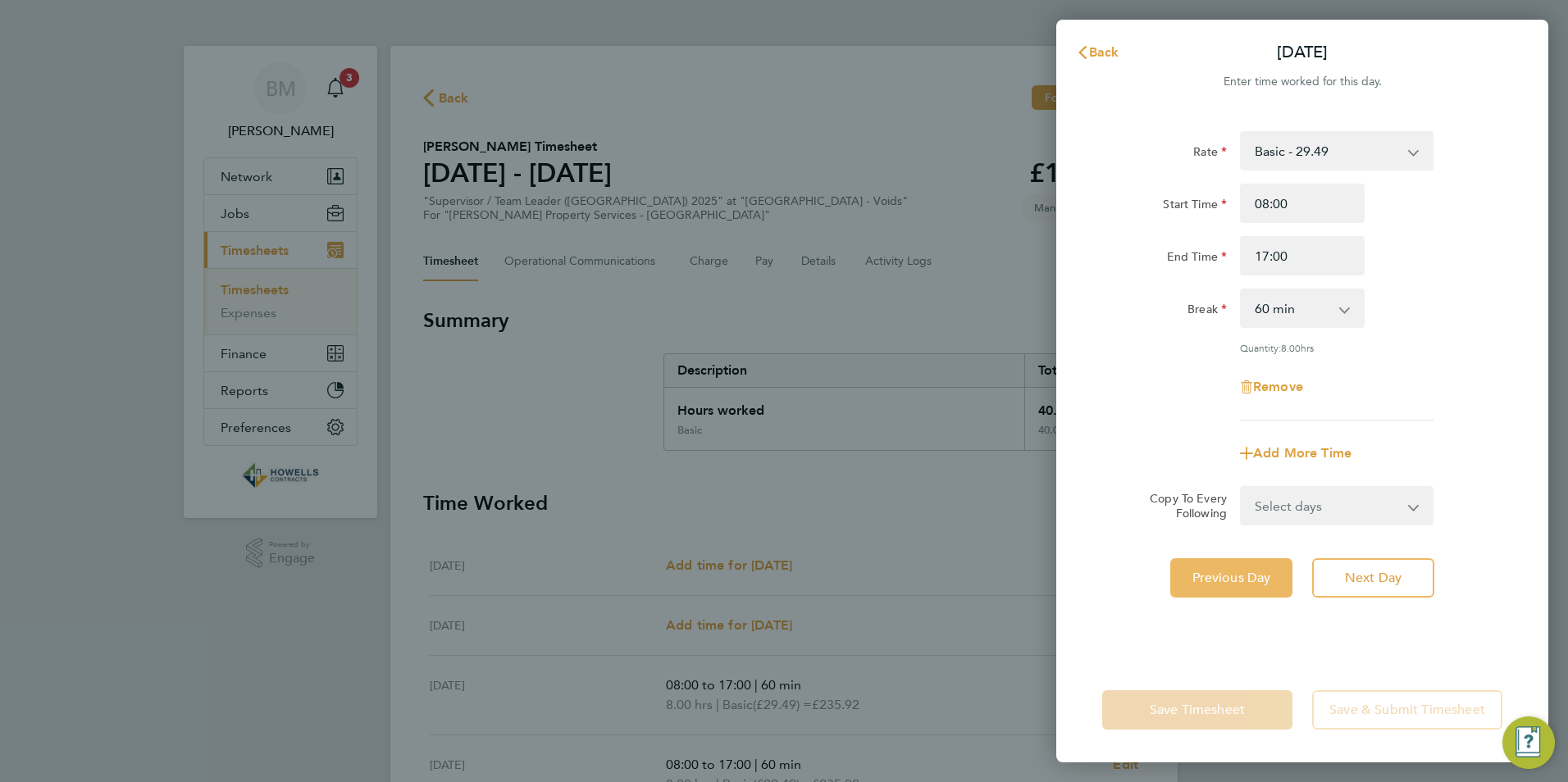
select select "60"
click at [1081, 61] on button "Back" at bounding box center [1097, 52] width 77 height 32
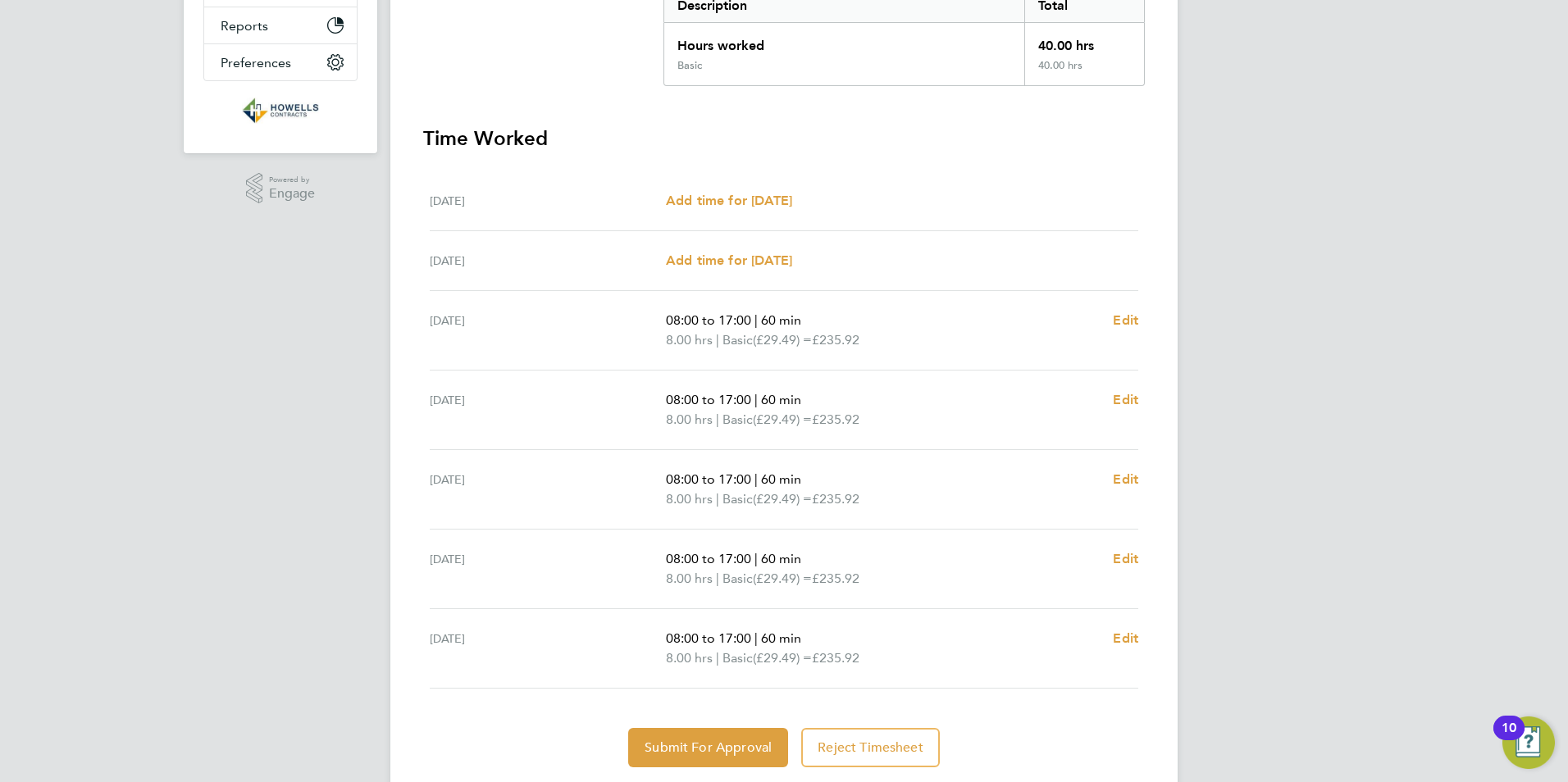
scroll to position [410, 0]
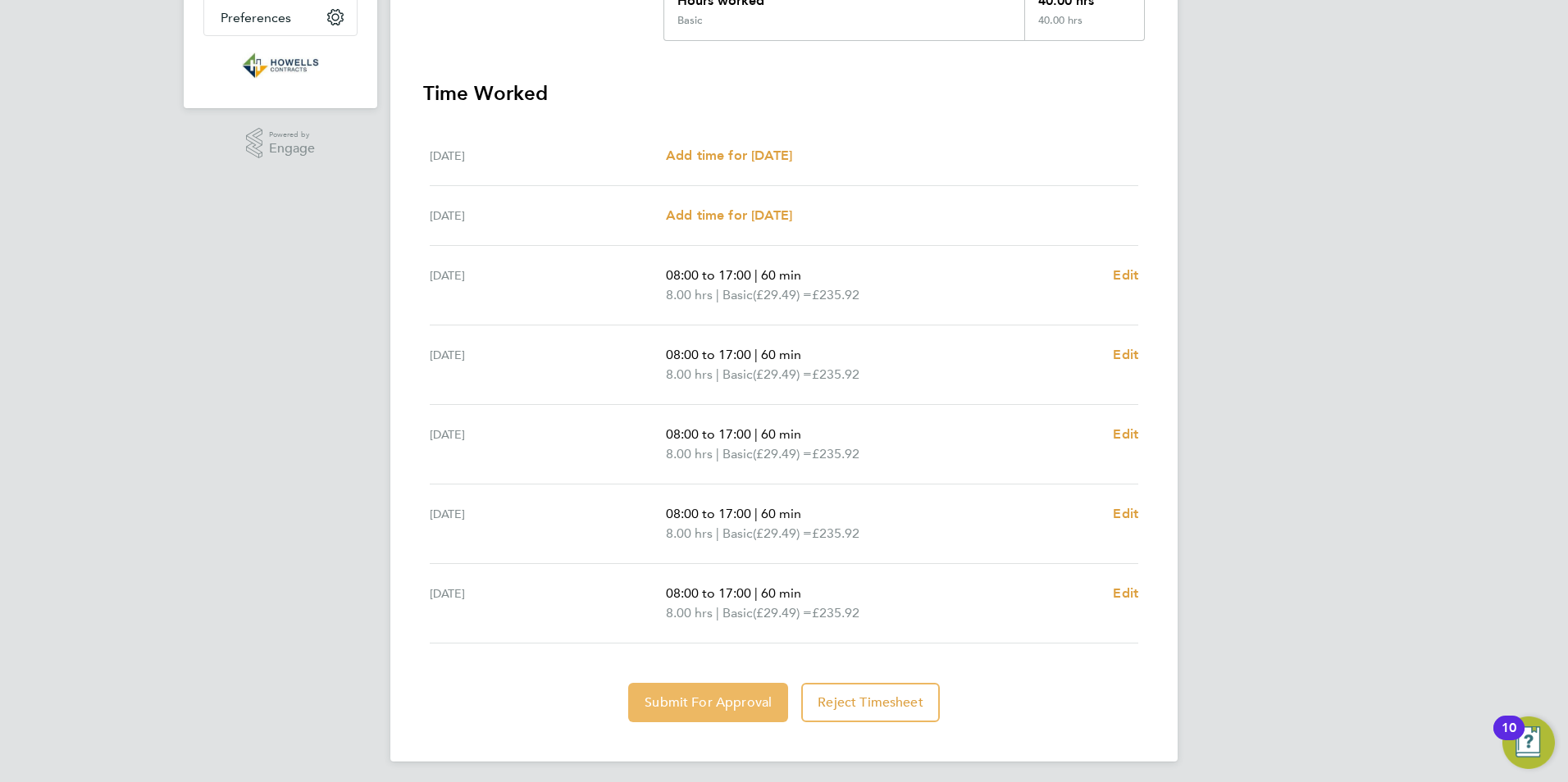
click at [687, 692] on button "Submit For Approval" at bounding box center [707, 702] width 160 height 39
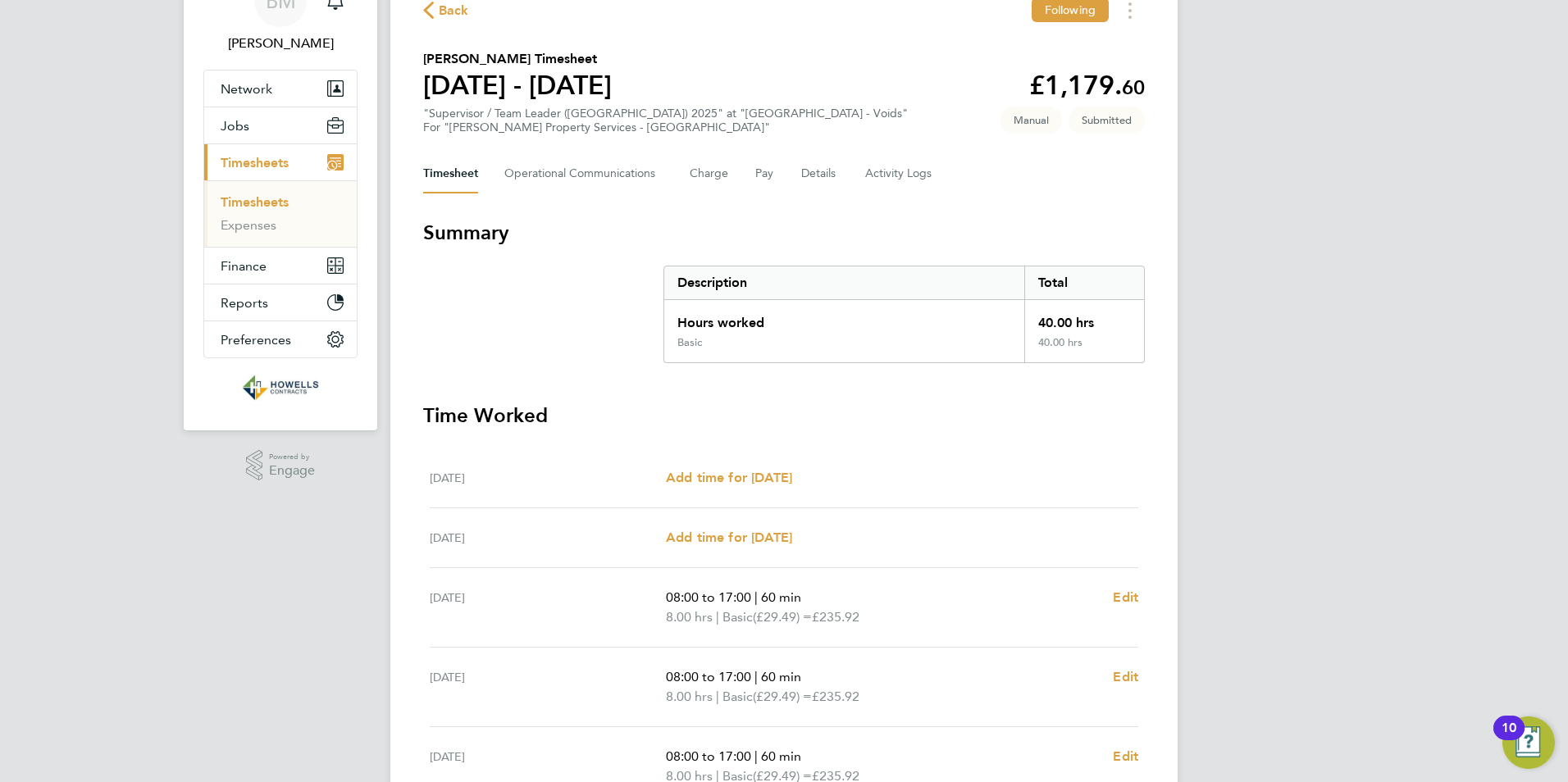
scroll to position [6, 0]
